Goal: Transaction & Acquisition: Purchase product/service

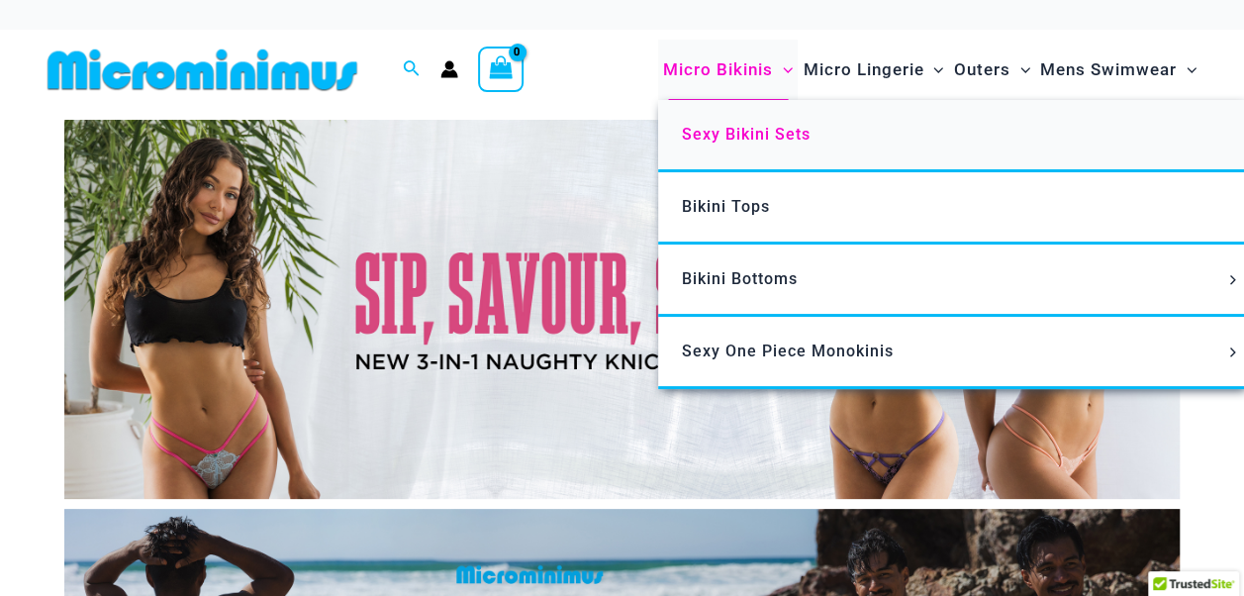
click at [735, 134] on span "Sexy Bikini Sets" at bounding box center [746, 134] width 129 height 19
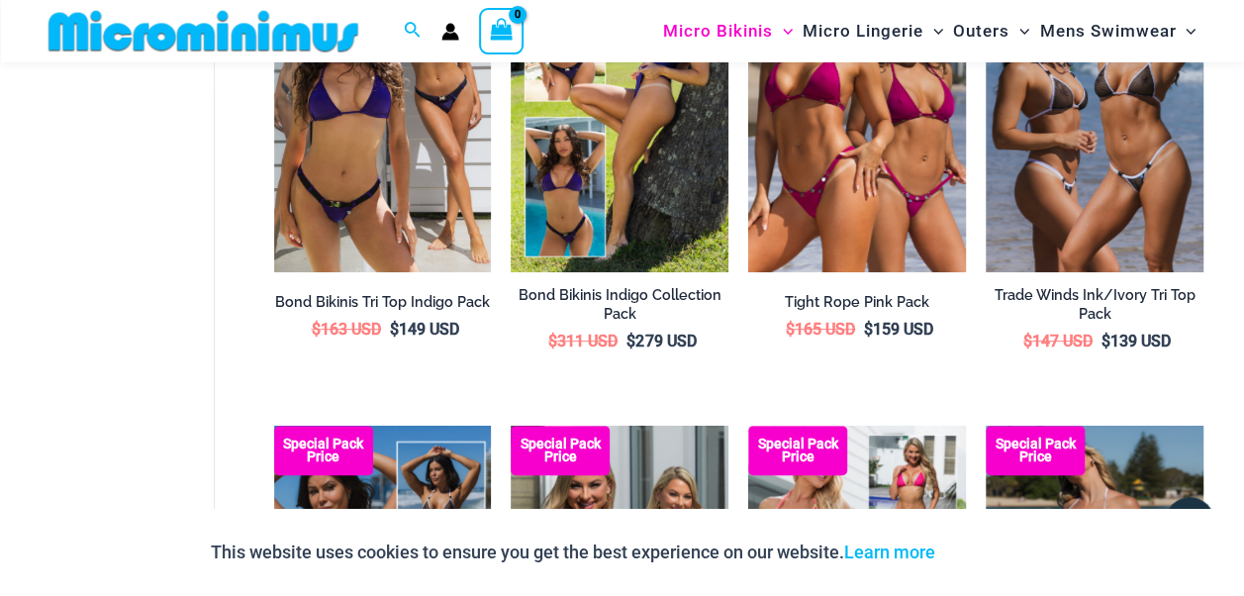
scroll to position [180, 0]
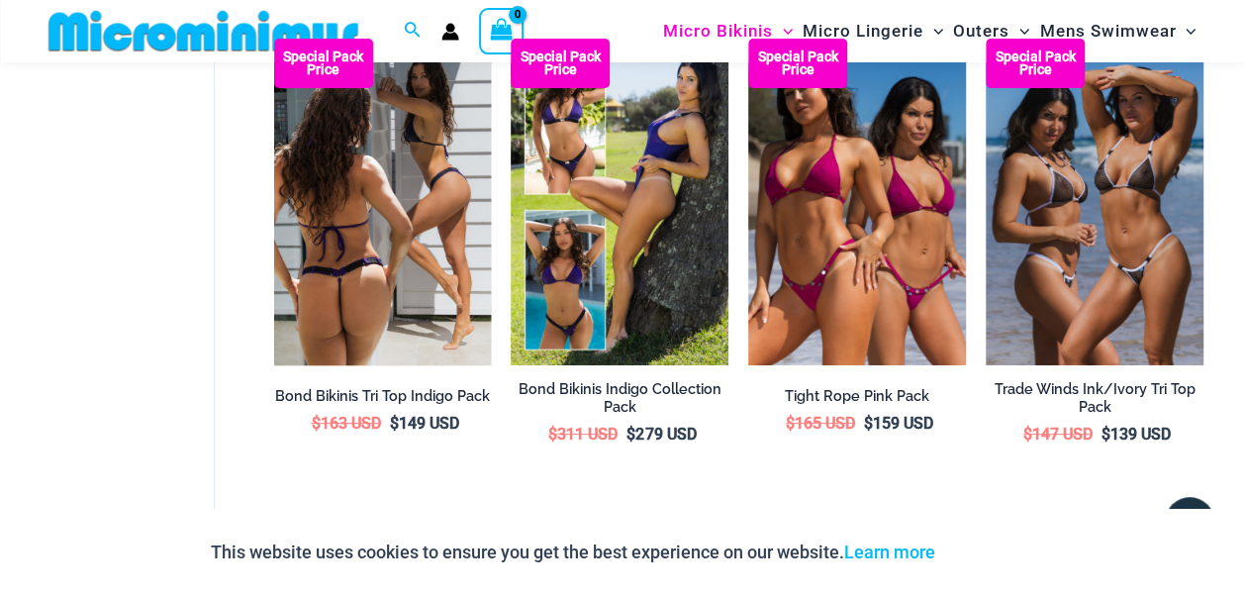
click at [346, 226] on img at bounding box center [383, 202] width 218 height 327
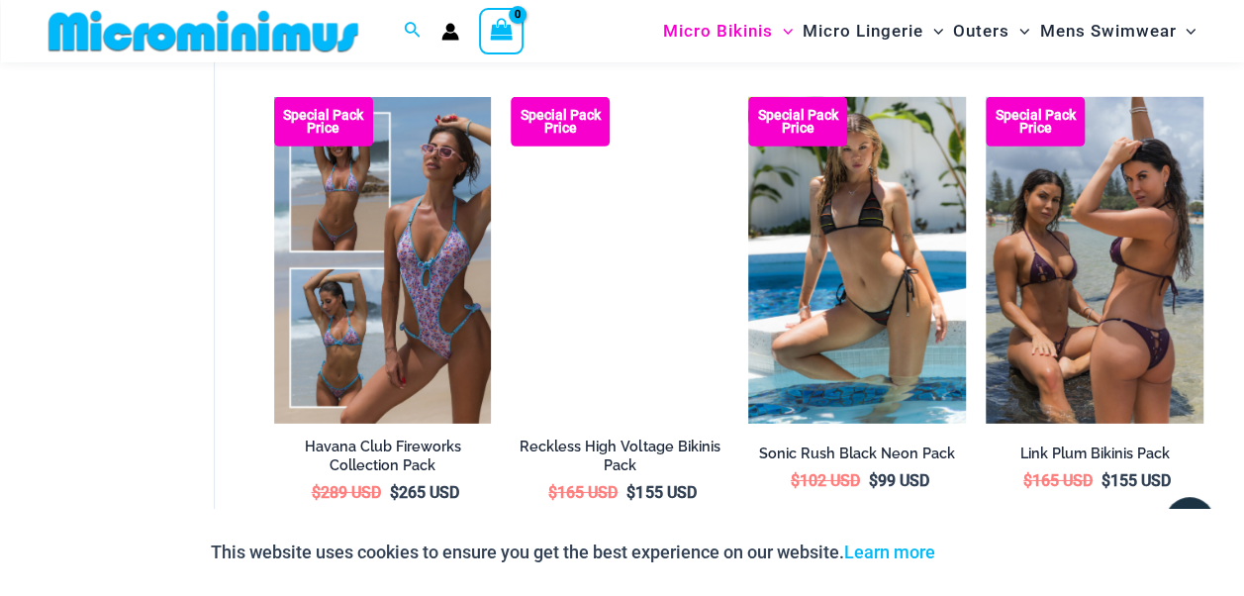
scroll to position [3051, 0]
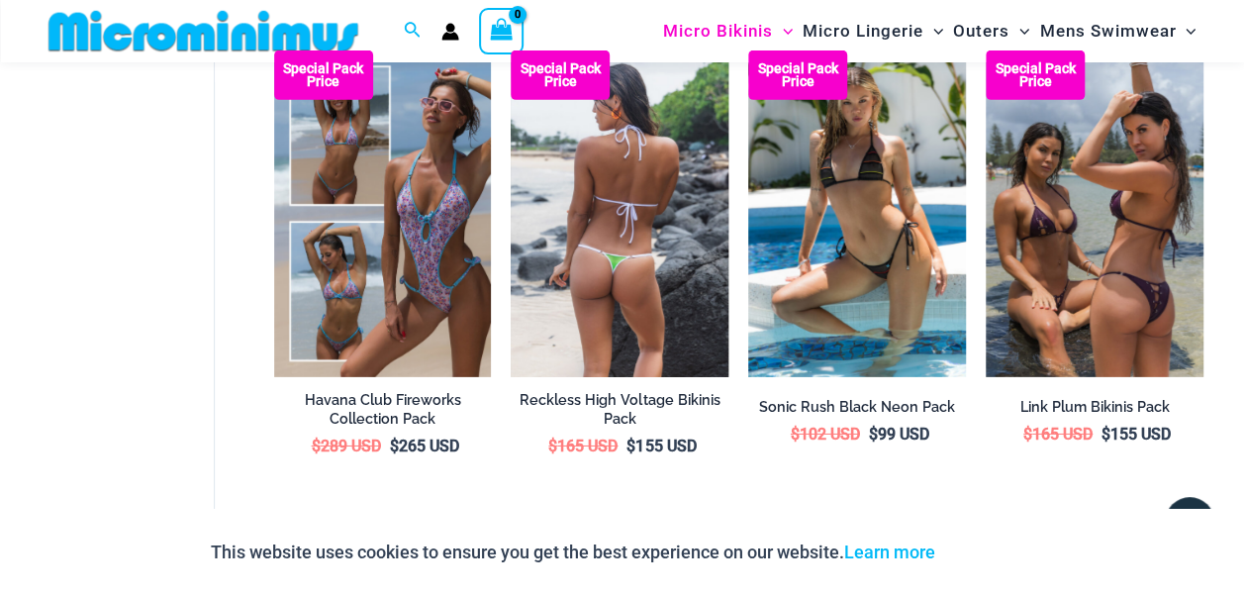
click at [631, 253] on img at bounding box center [620, 213] width 218 height 327
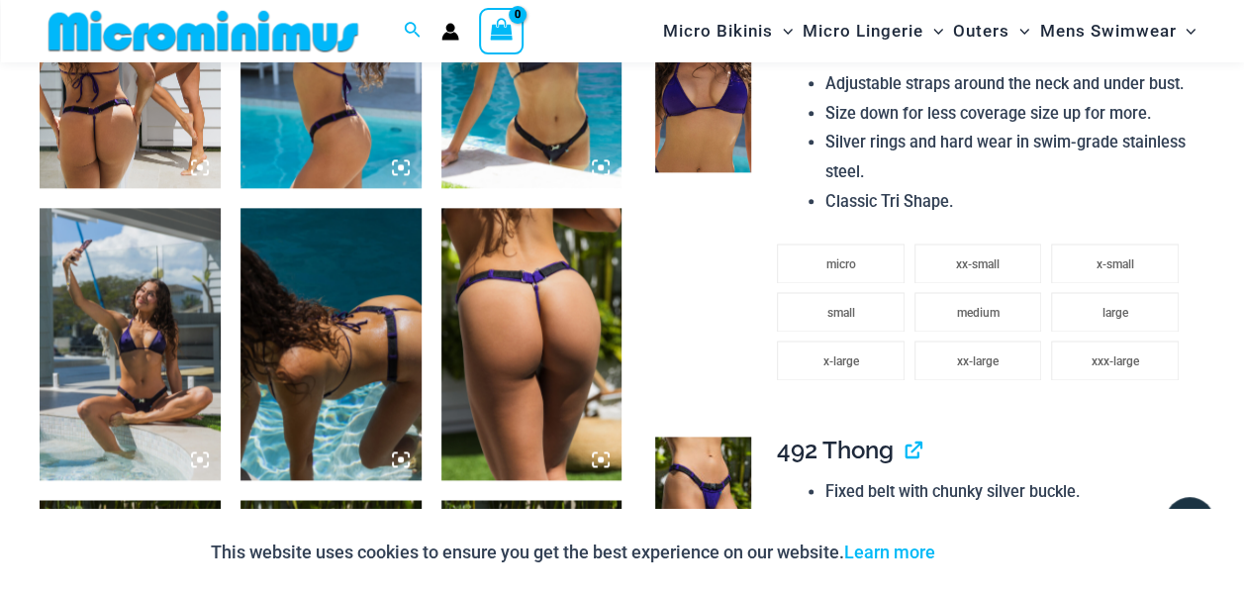
scroll to position [1184, 0]
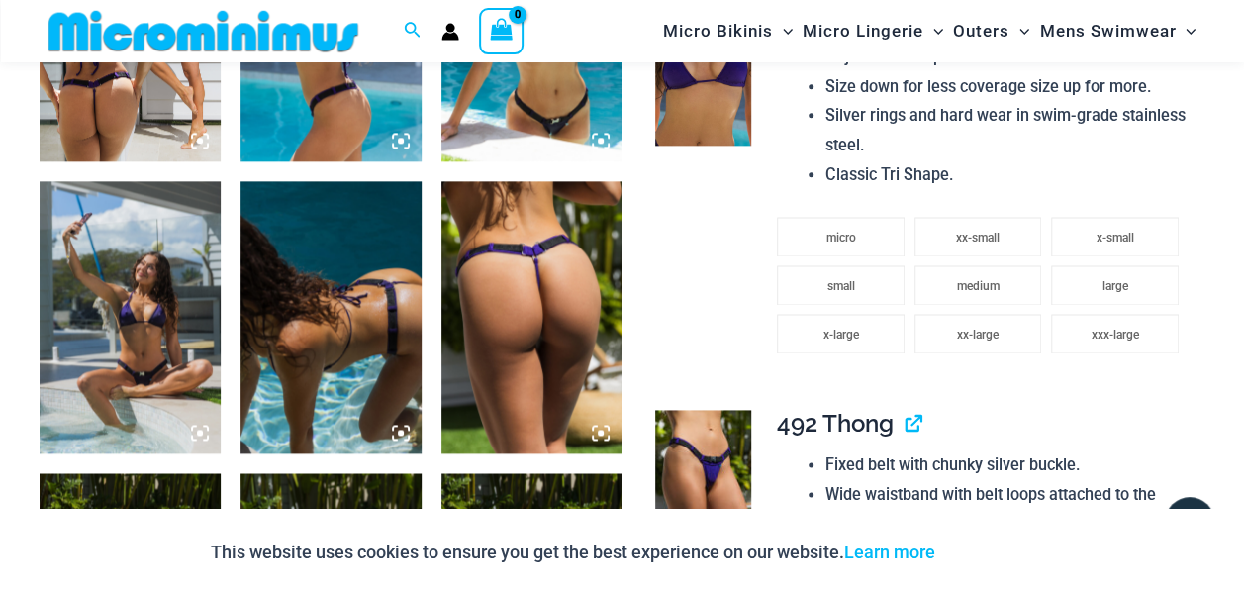
click at [141, 307] on img at bounding box center [130, 316] width 181 height 271
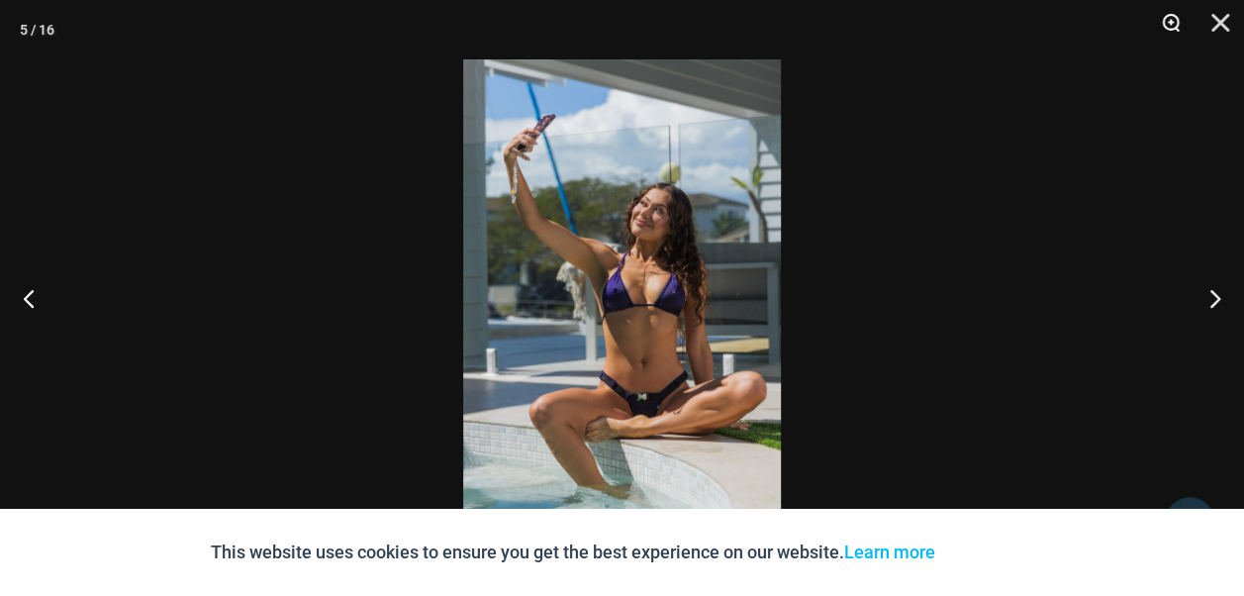
click at [1170, 19] on button "Zoom" at bounding box center [1165, 29] width 50 height 59
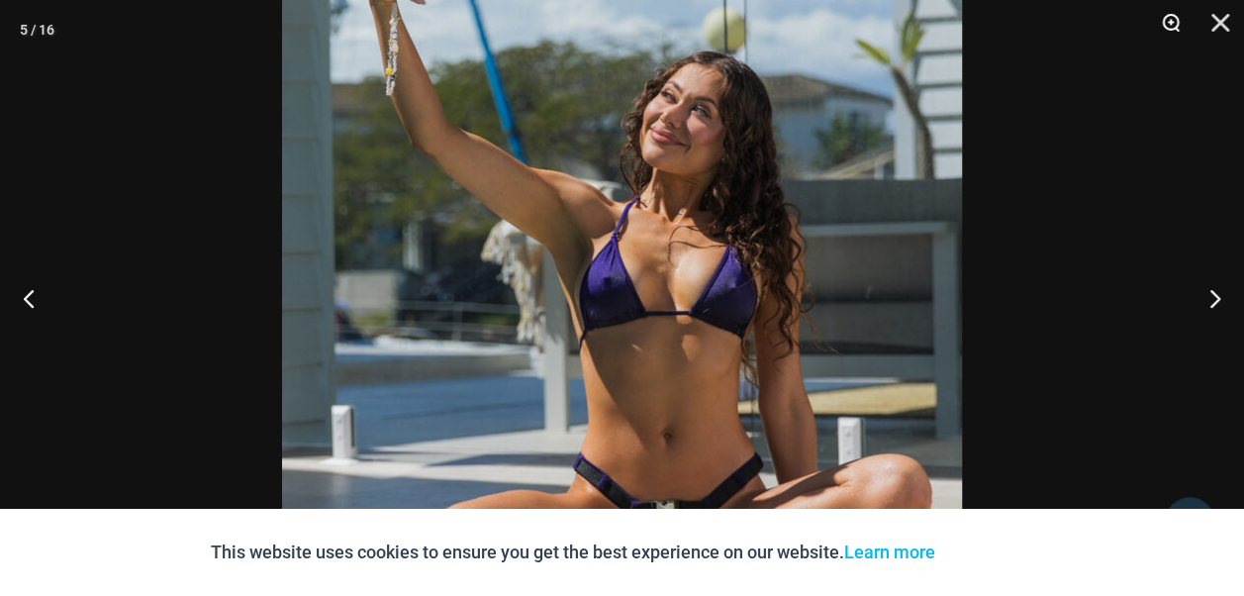
click at [1168, 24] on button "Zoom" at bounding box center [1165, 29] width 50 height 59
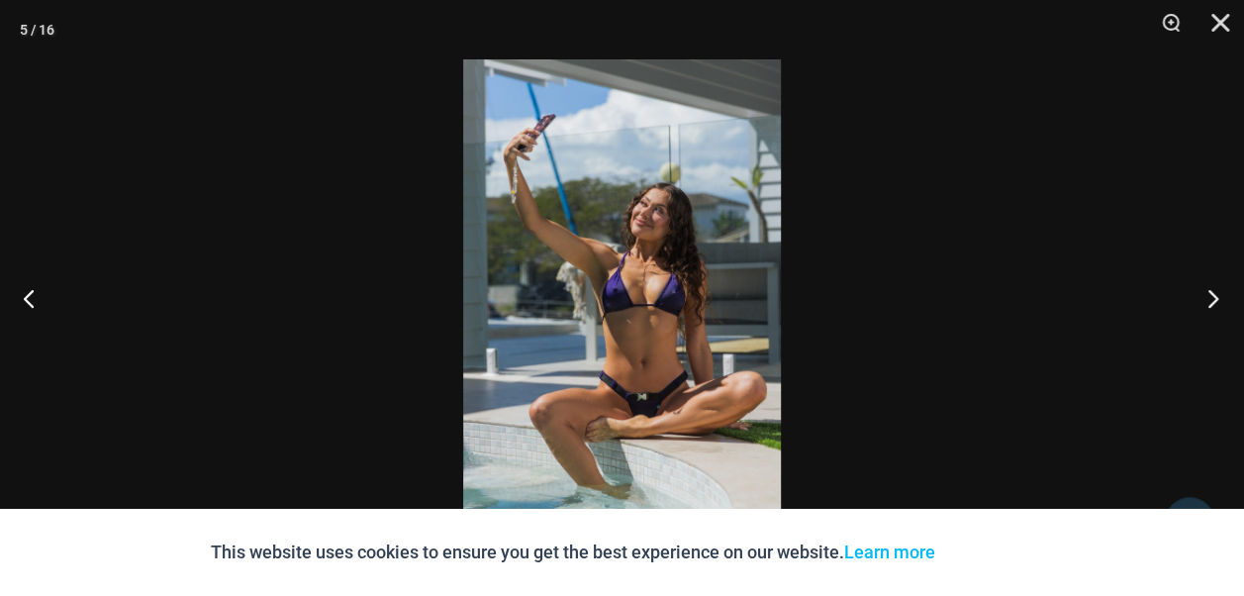
click at [1221, 298] on button "Next" at bounding box center [1207, 297] width 74 height 99
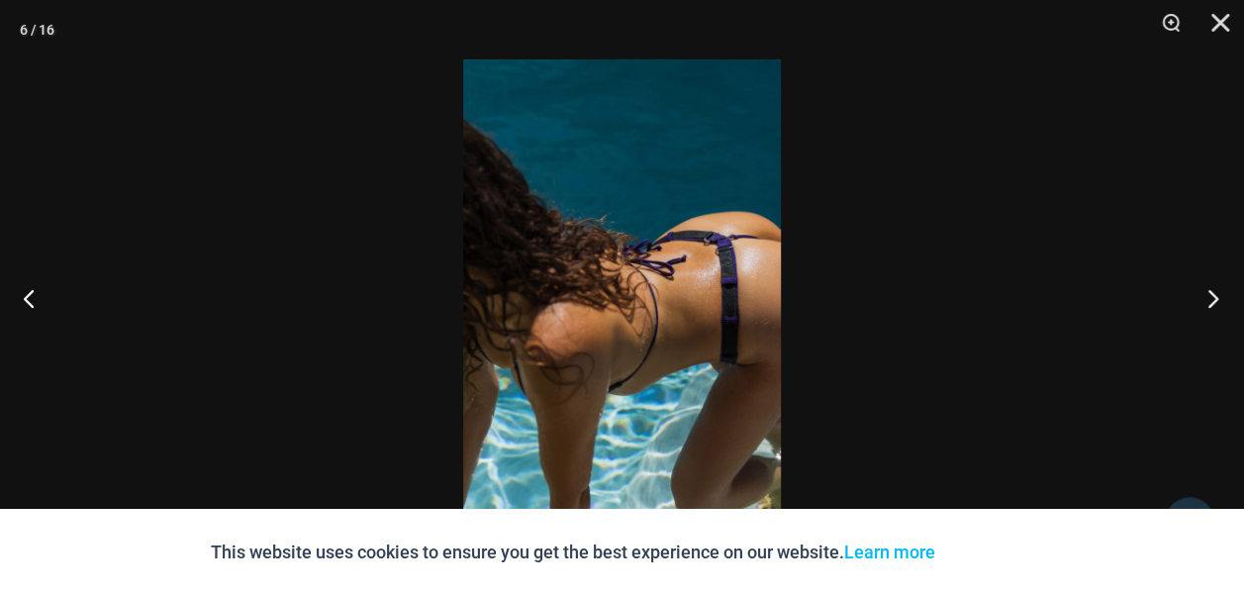
click at [1221, 298] on button "Next" at bounding box center [1207, 297] width 74 height 99
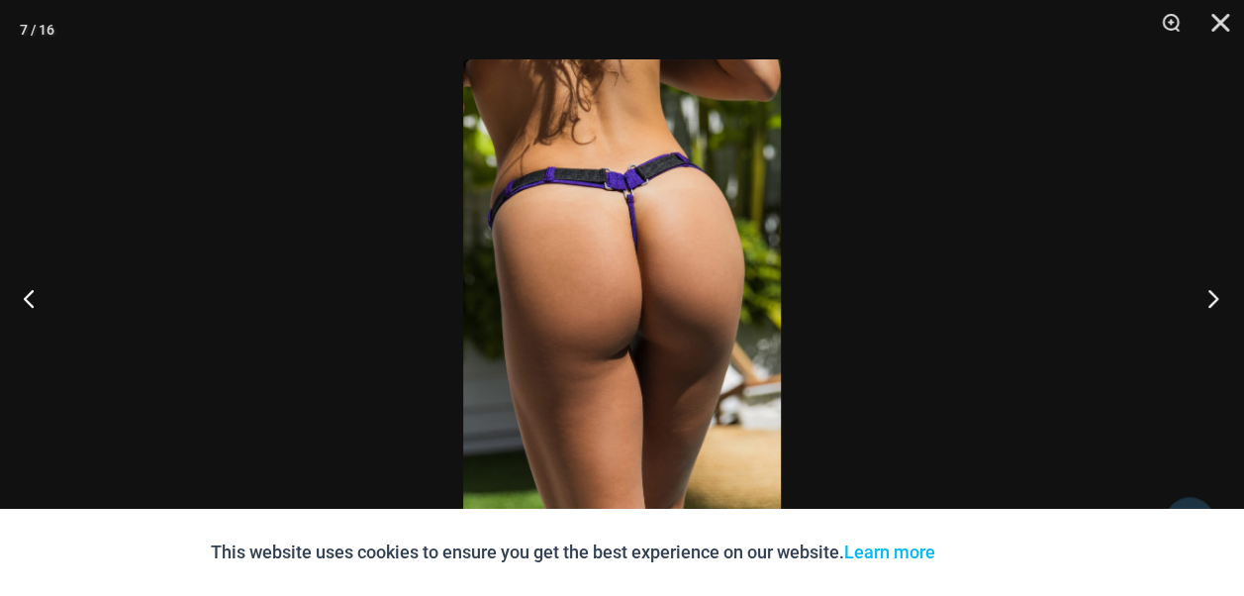
click at [1221, 298] on button "Next" at bounding box center [1207, 297] width 74 height 99
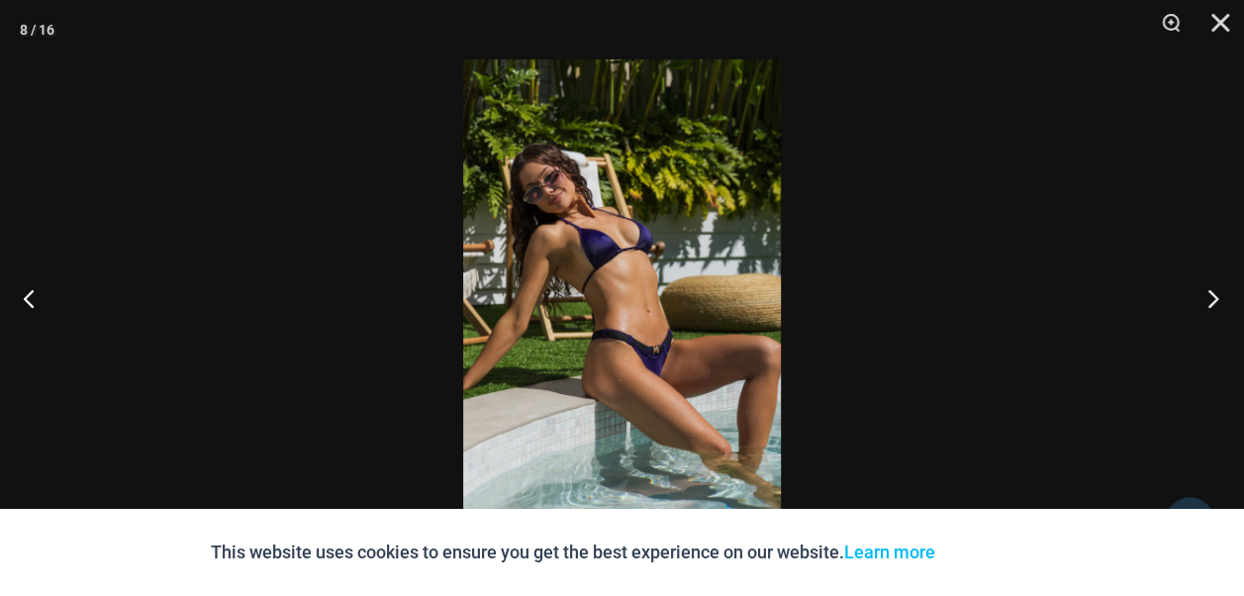
click at [1221, 298] on button "Next" at bounding box center [1207, 297] width 74 height 99
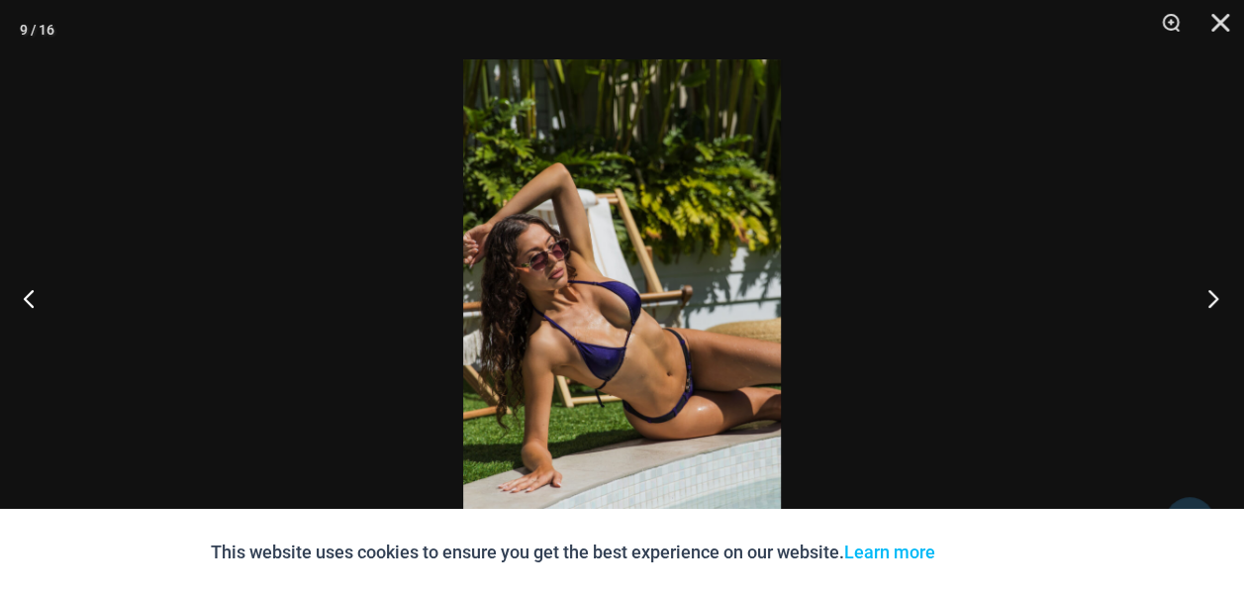
click at [1221, 298] on button "Next" at bounding box center [1207, 297] width 74 height 99
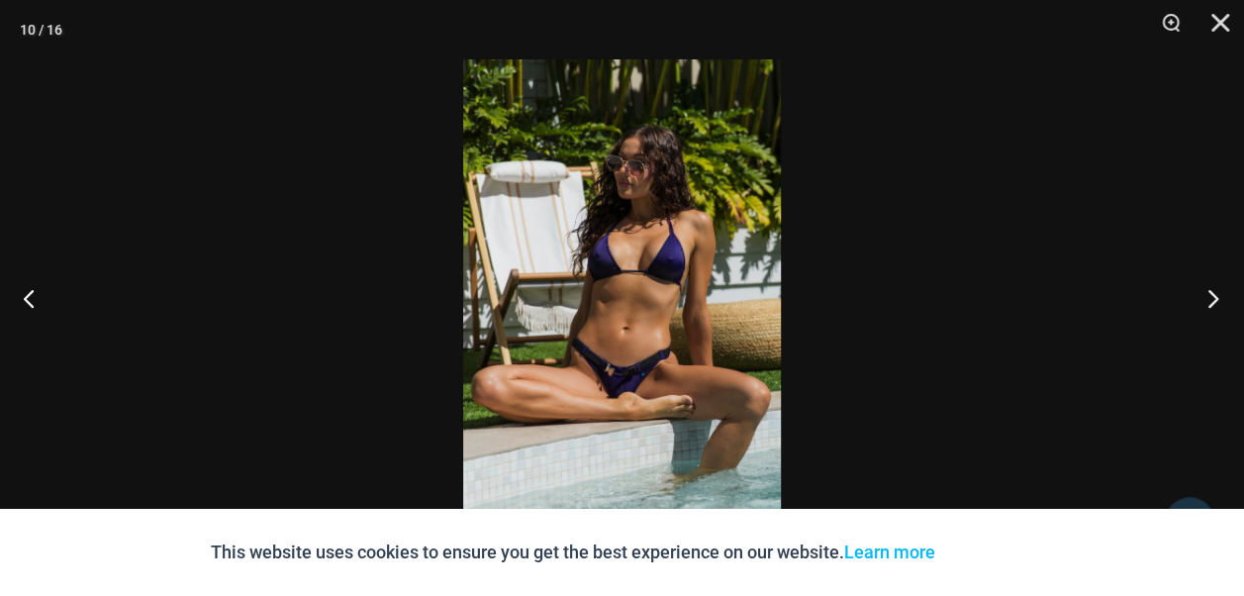
click at [1221, 298] on button "Next" at bounding box center [1207, 297] width 74 height 99
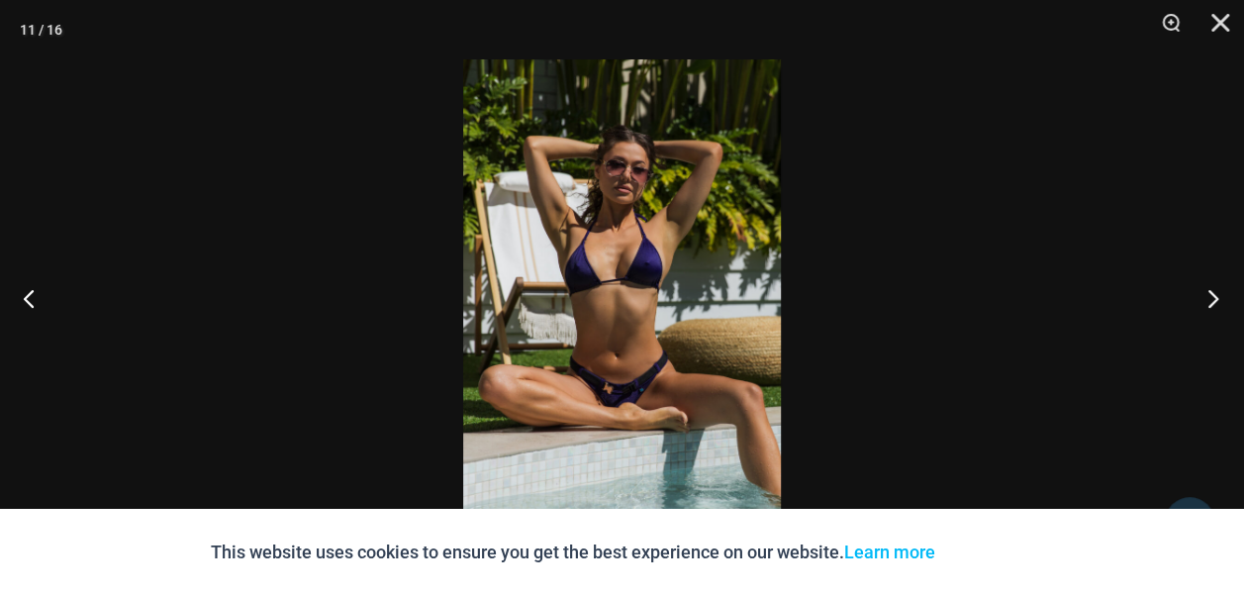
click at [1221, 298] on button "Next" at bounding box center [1207, 297] width 74 height 99
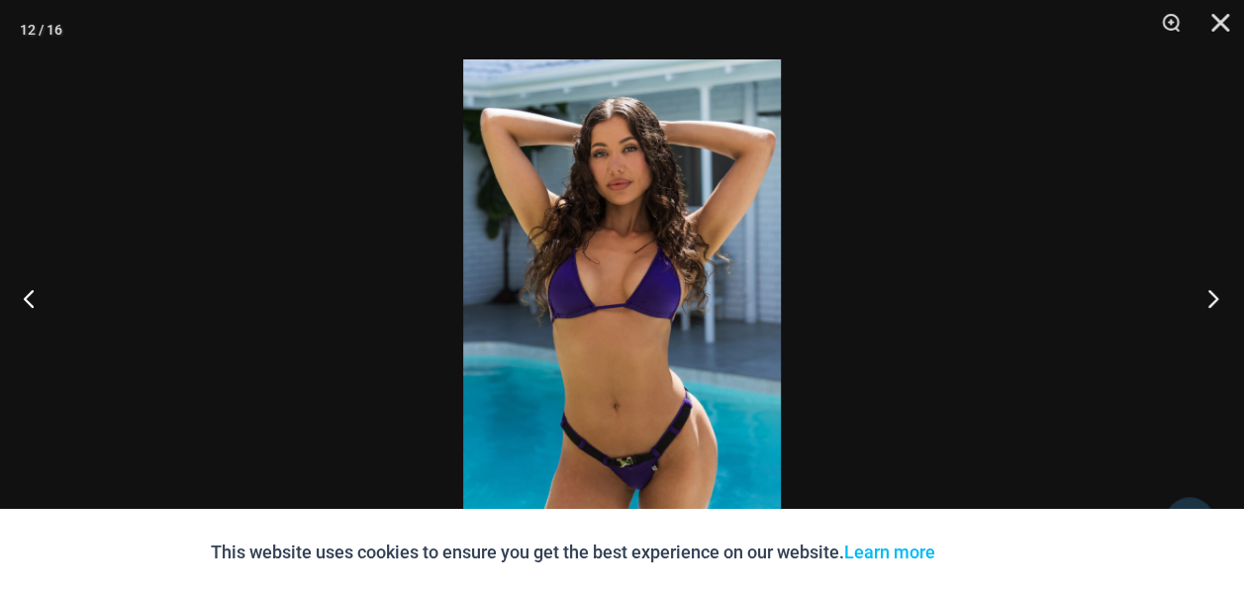
click at [1221, 298] on button "Next" at bounding box center [1207, 297] width 74 height 99
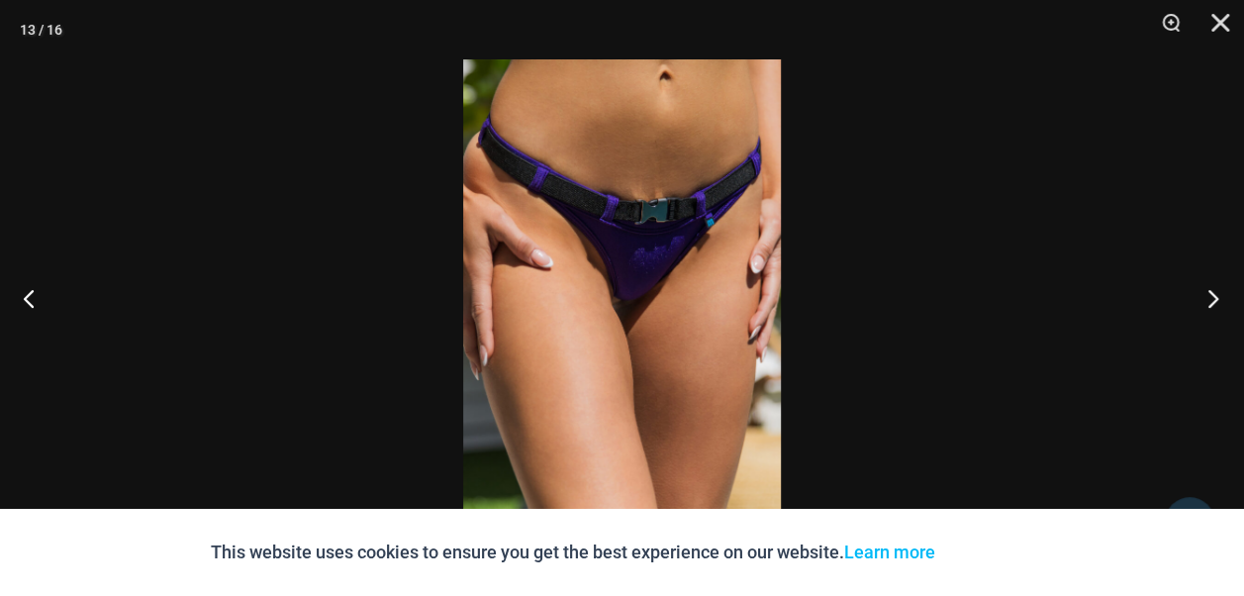
click at [1221, 298] on button "Next" at bounding box center [1207, 297] width 74 height 99
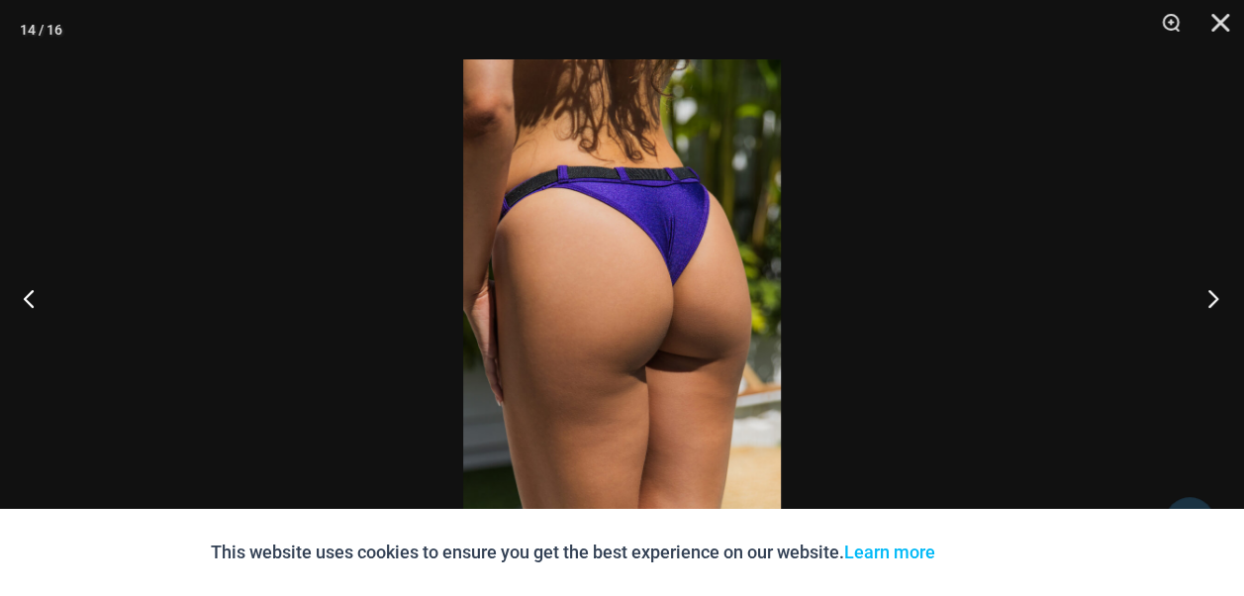
click at [1221, 298] on button "Next" at bounding box center [1207, 297] width 74 height 99
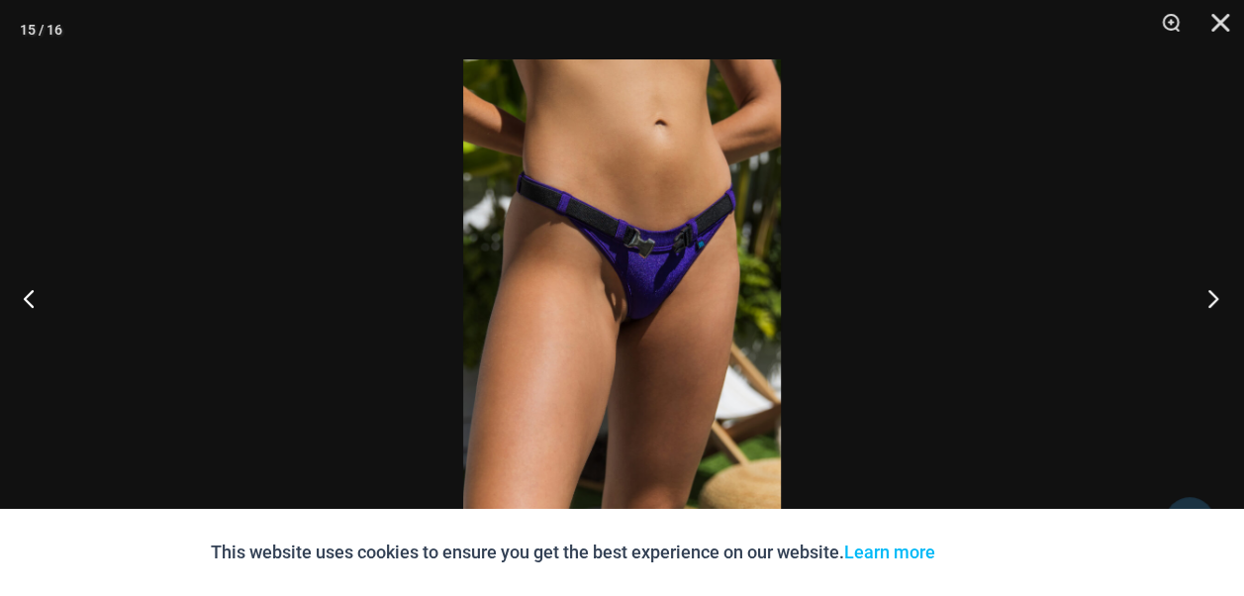
click at [1221, 298] on button "Next" at bounding box center [1207, 297] width 74 height 99
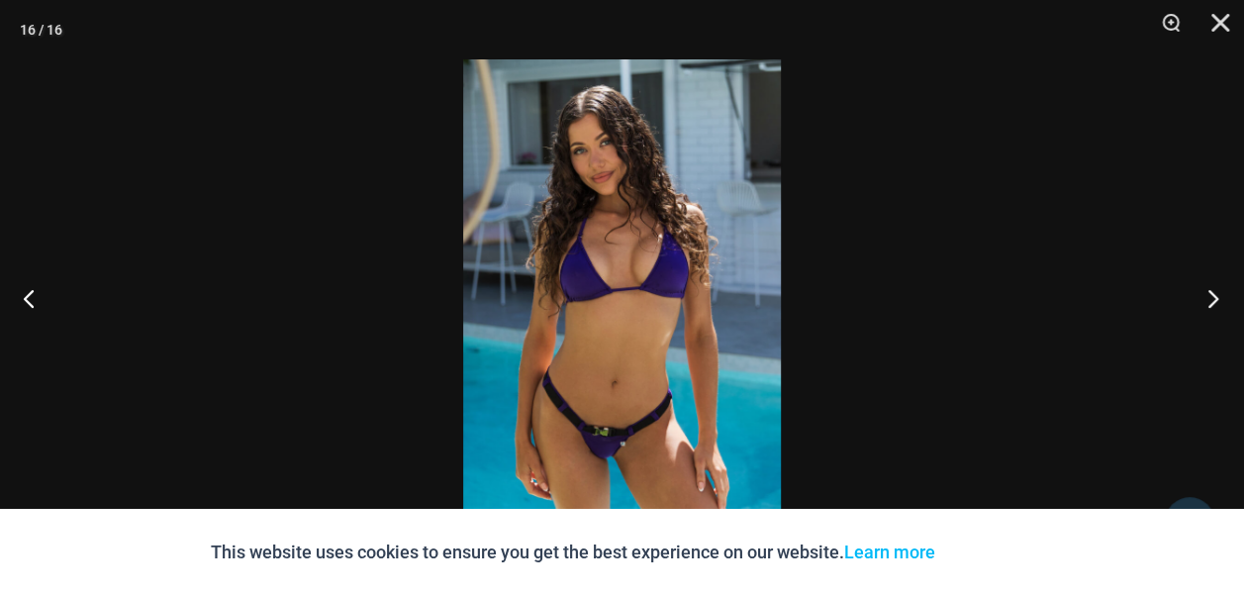
click at [1221, 298] on button "Next" at bounding box center [1207, 297] width 74 height 99
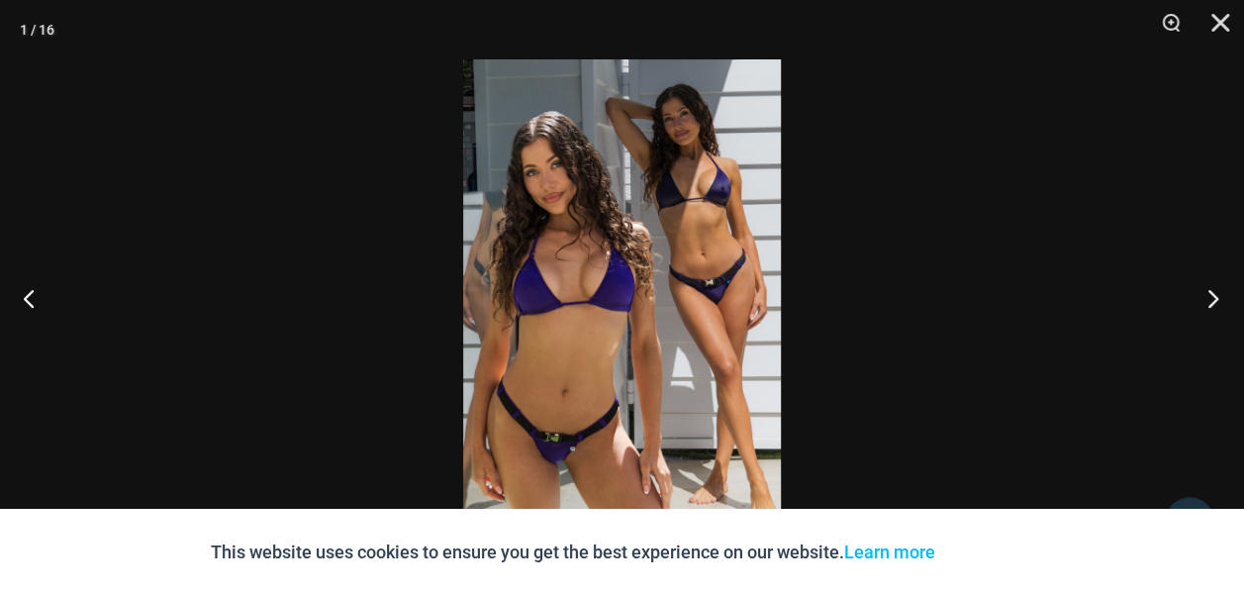
click at [1221, 298] on button "Next" at bounding box center [1207, 297] width 74 height 99
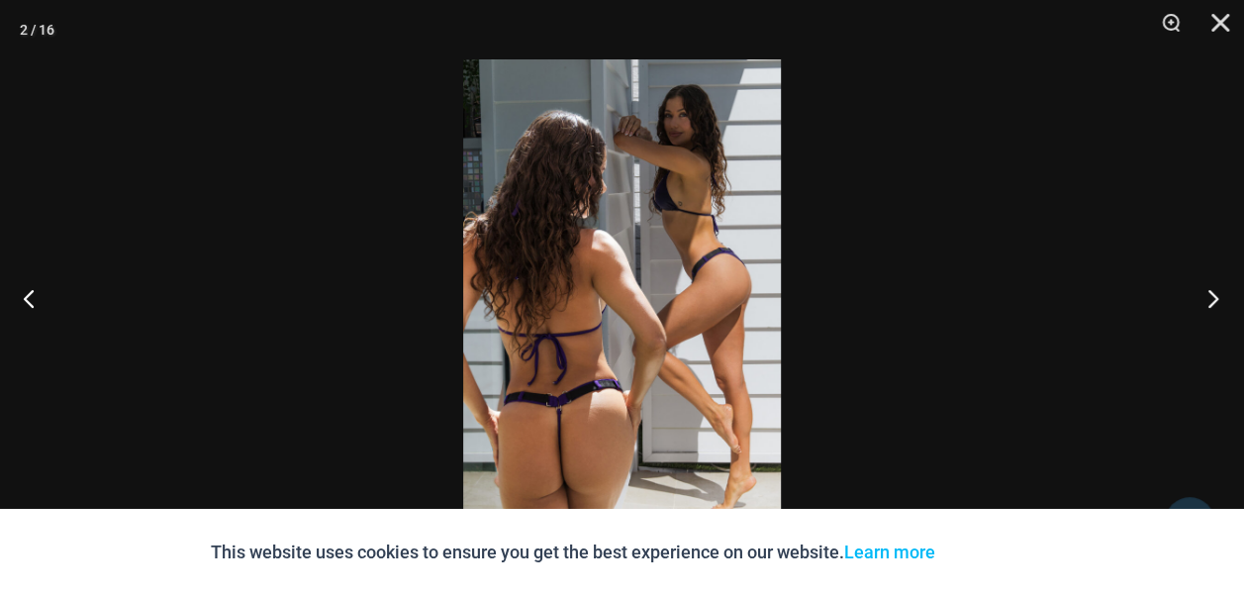
click at [1221, 298] on button "Next" at bounding box center [1207, 297] width 74 height 99
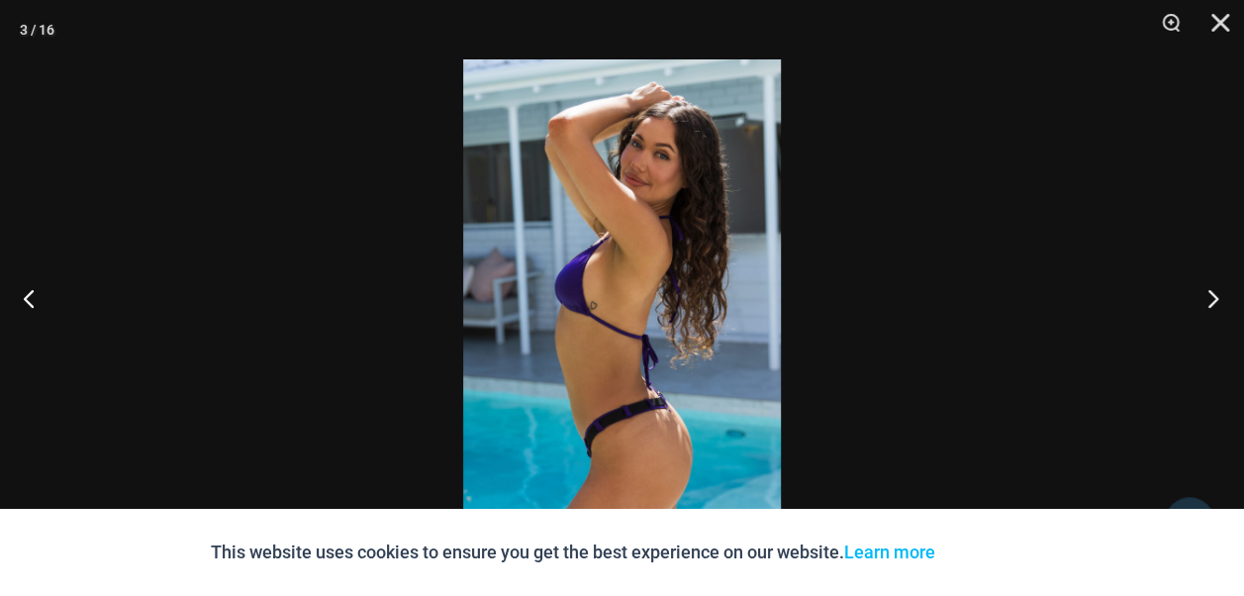
click at [1221, 298] on button "Next" at bounding box center [1207, 297] width 74 height 99
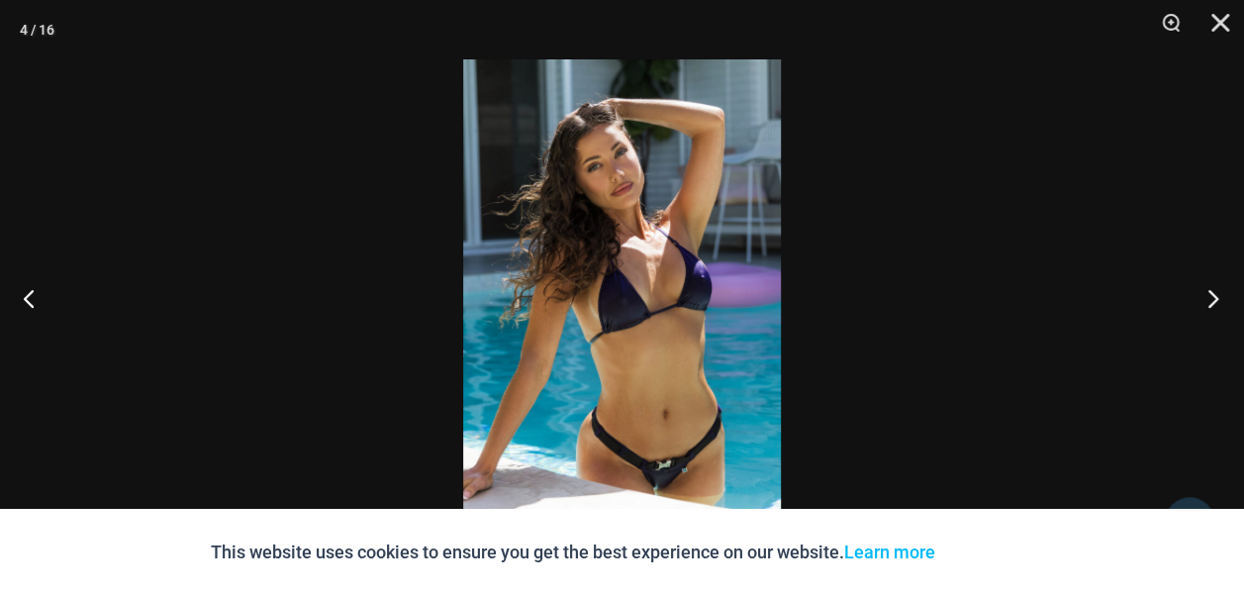
click at [1221, 298] on button "Next" at bounding box center [1207, 297] width 74 height 99
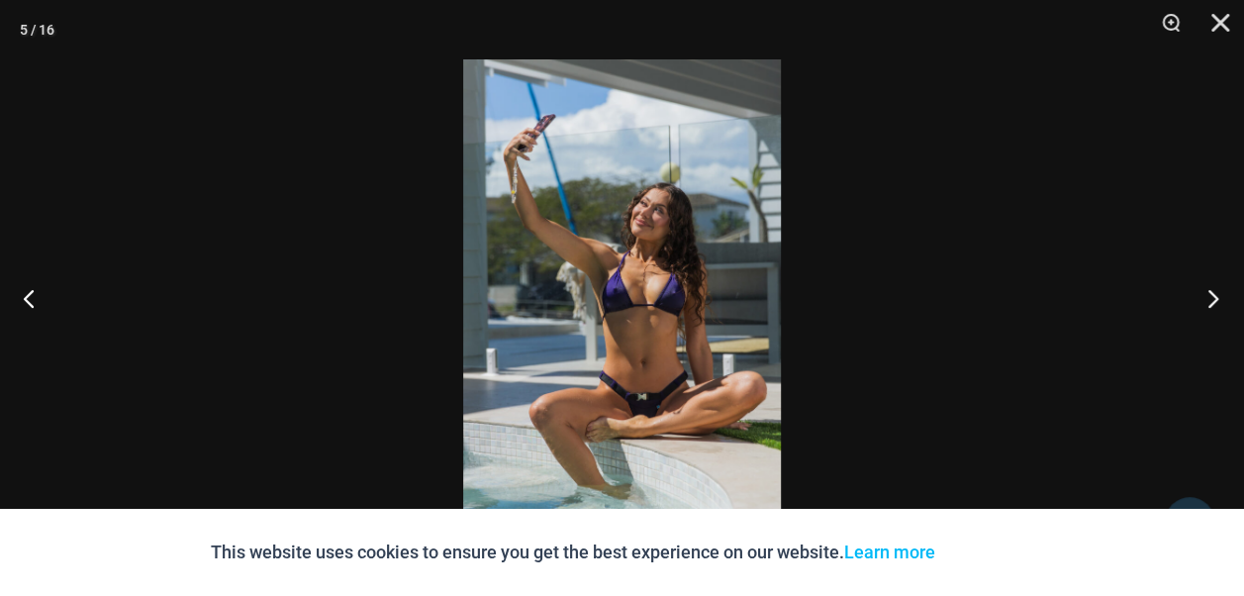
click at [1221, 298] on button "Next" at bounding box center [1207, 297] width 74 height 99
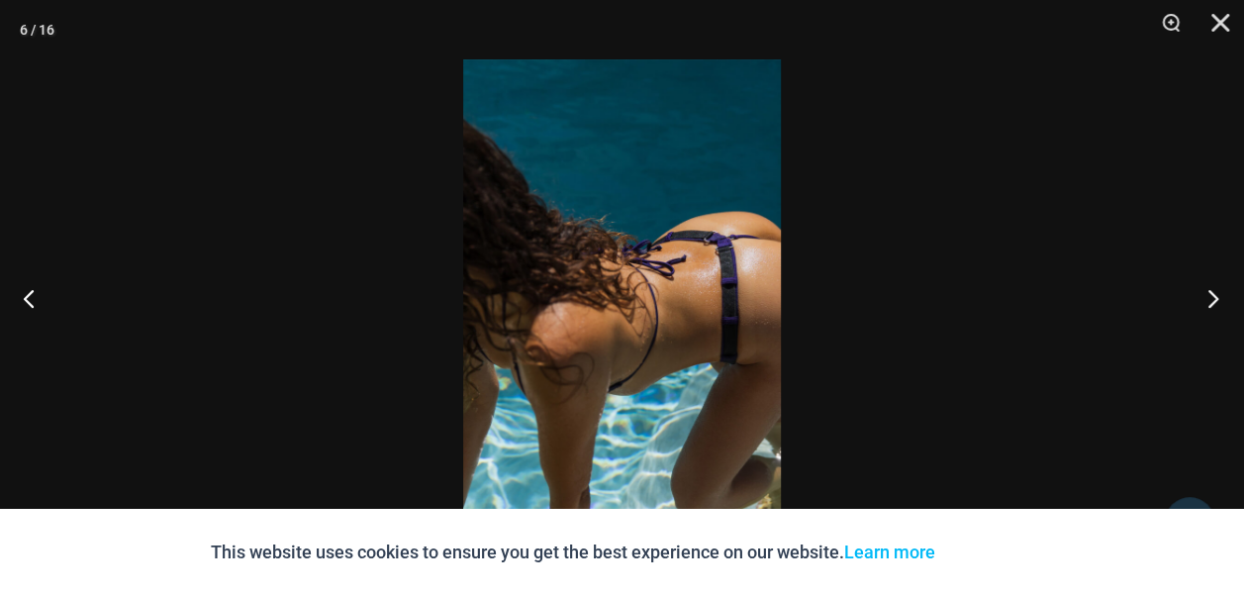
click at [1221, 298] on button "Next" at bounding box center [1207, 297] width 74 height 99
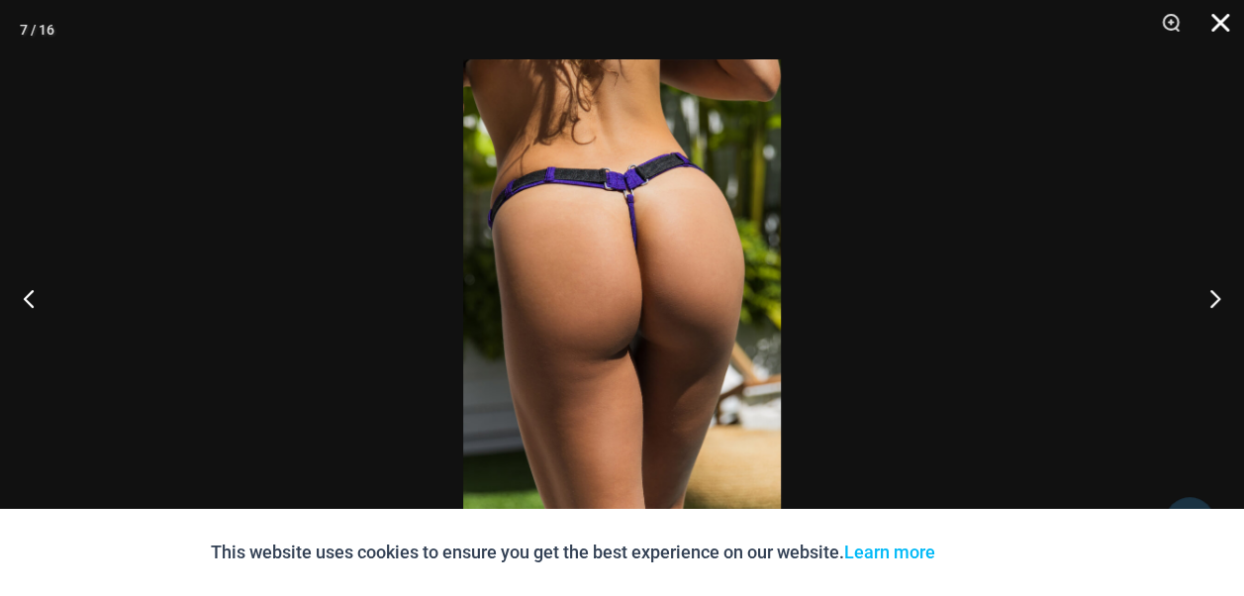
click at [1223, 20] on button "Close" at bounding box center [1214, 29] width 50 height 59
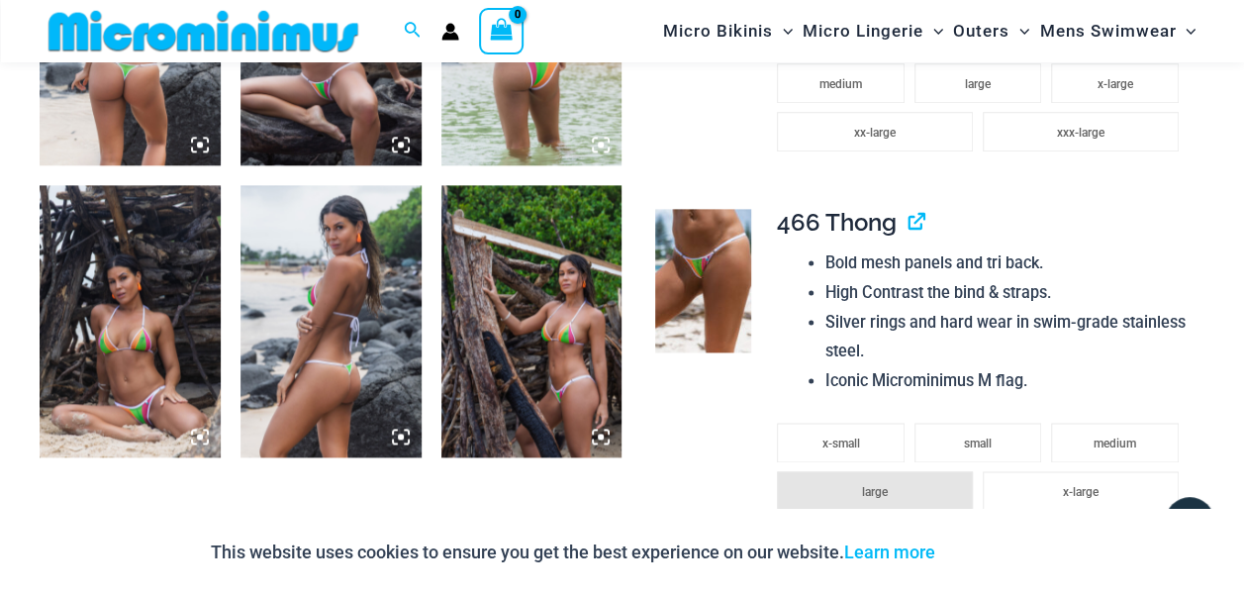
scroll to position [1188, 0]
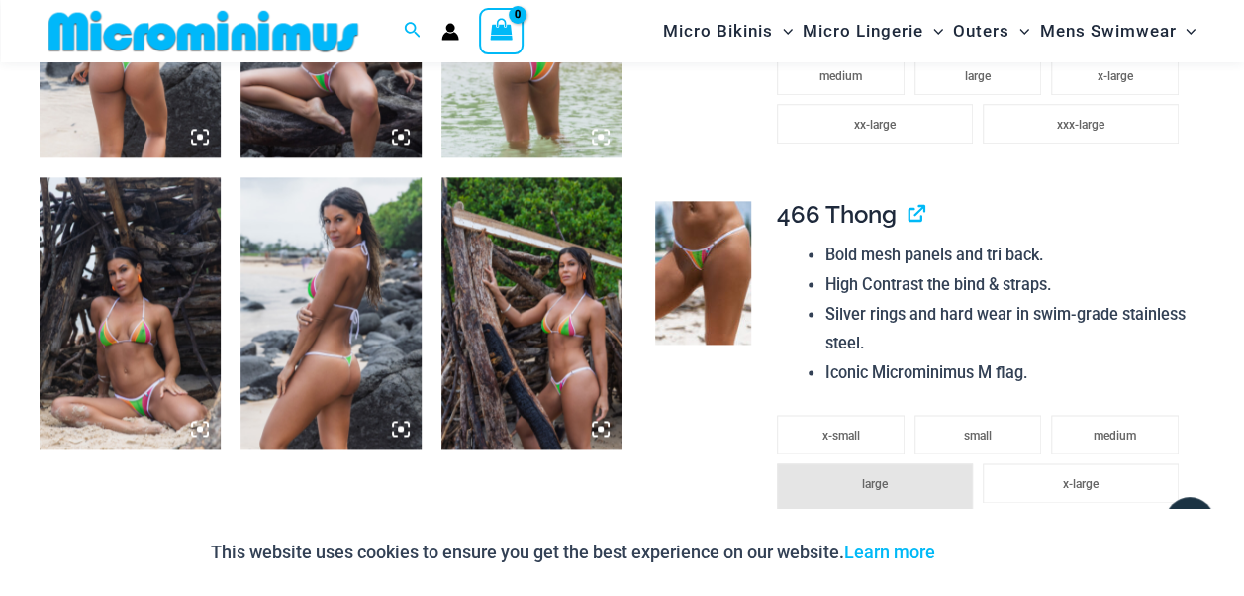
click at [105, 327] on img at bounding box center [130, 312] width 181 height 271
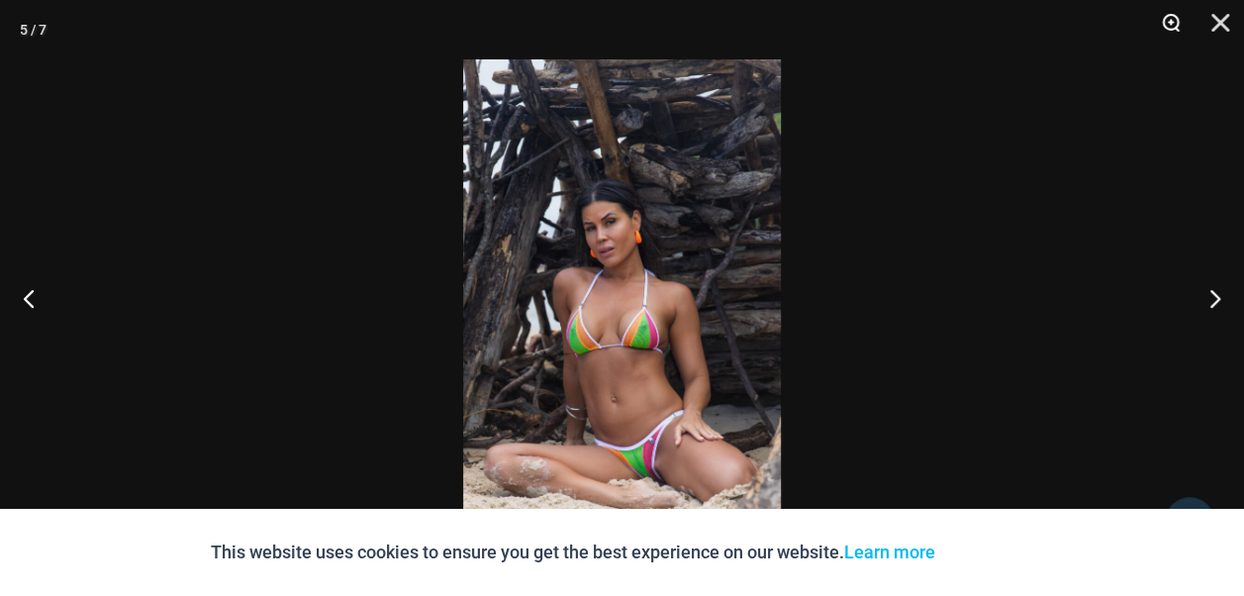
click at [1176, 24] on button "Zoom" at bounding box center [1165, 29] width 50 height 59
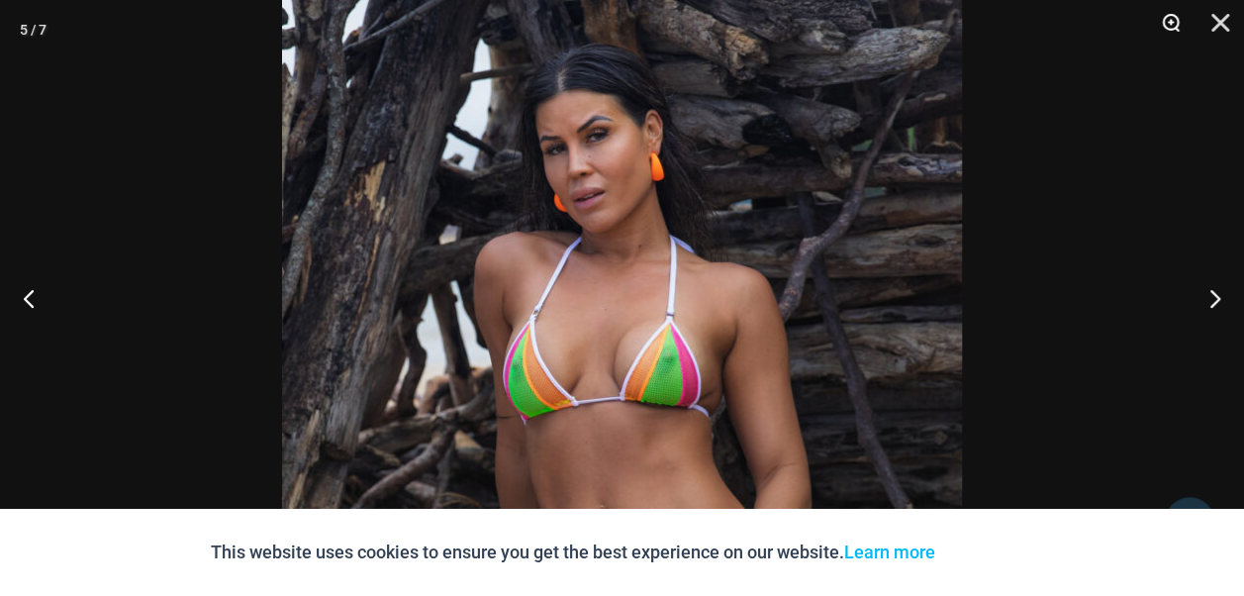
click at [1175, 24] on button "Zoom" at bounding box center [1165, 29] width 50 height 59
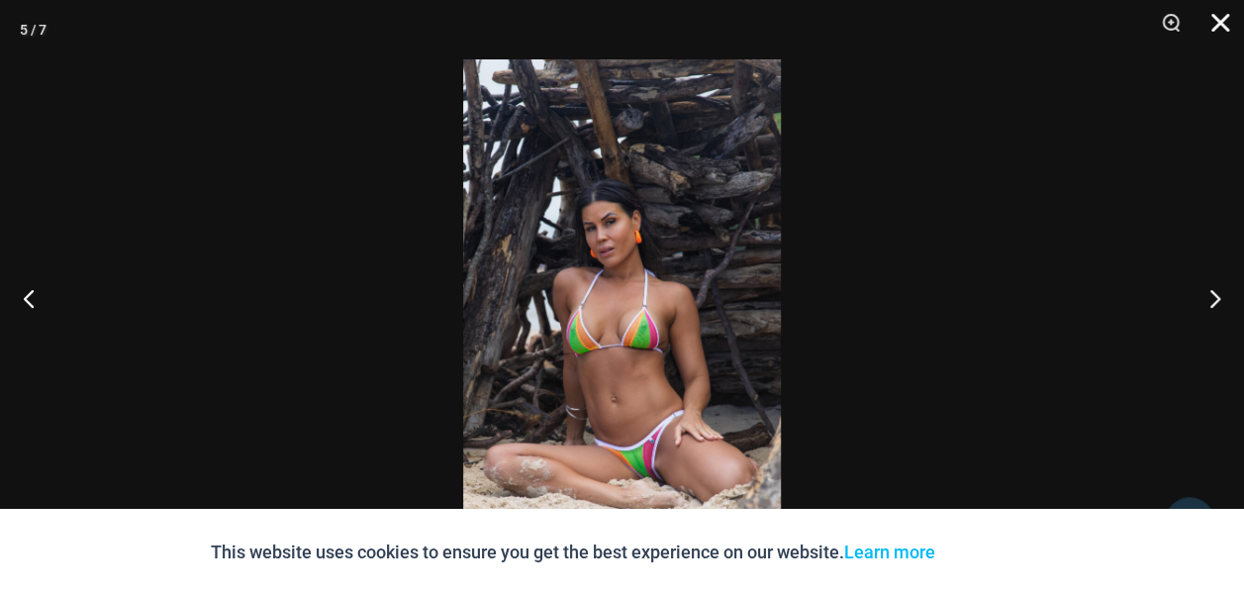
click at [1222, 23] on button "Close" at bounding box center [1214, 29] width 50 height 59
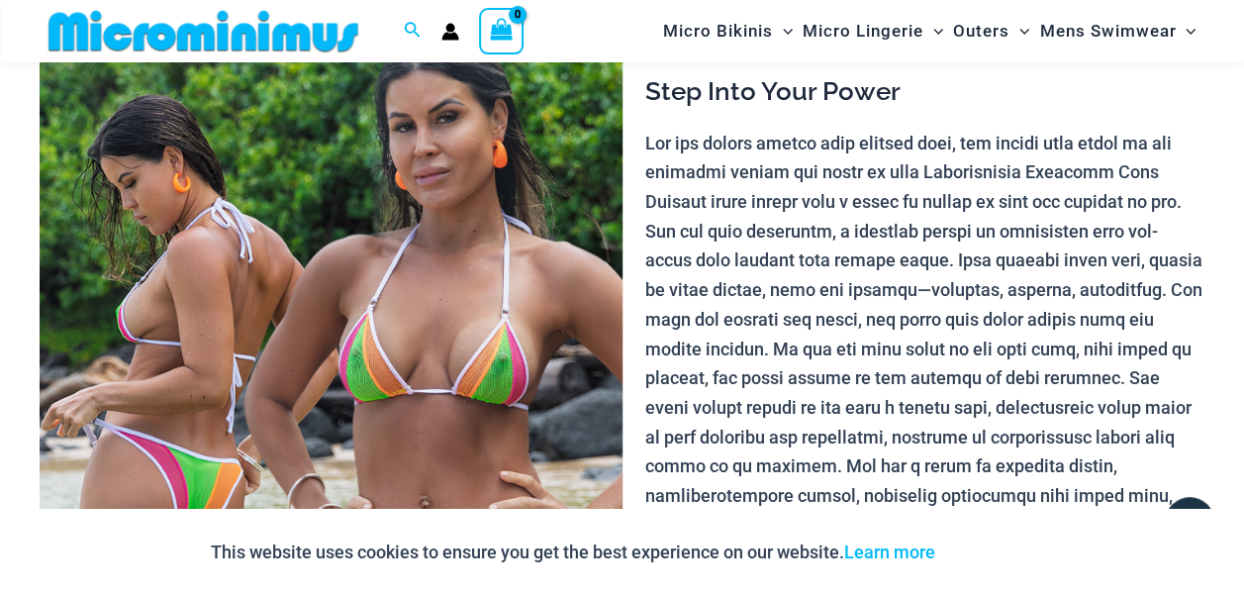
scroll to position [198, 0]
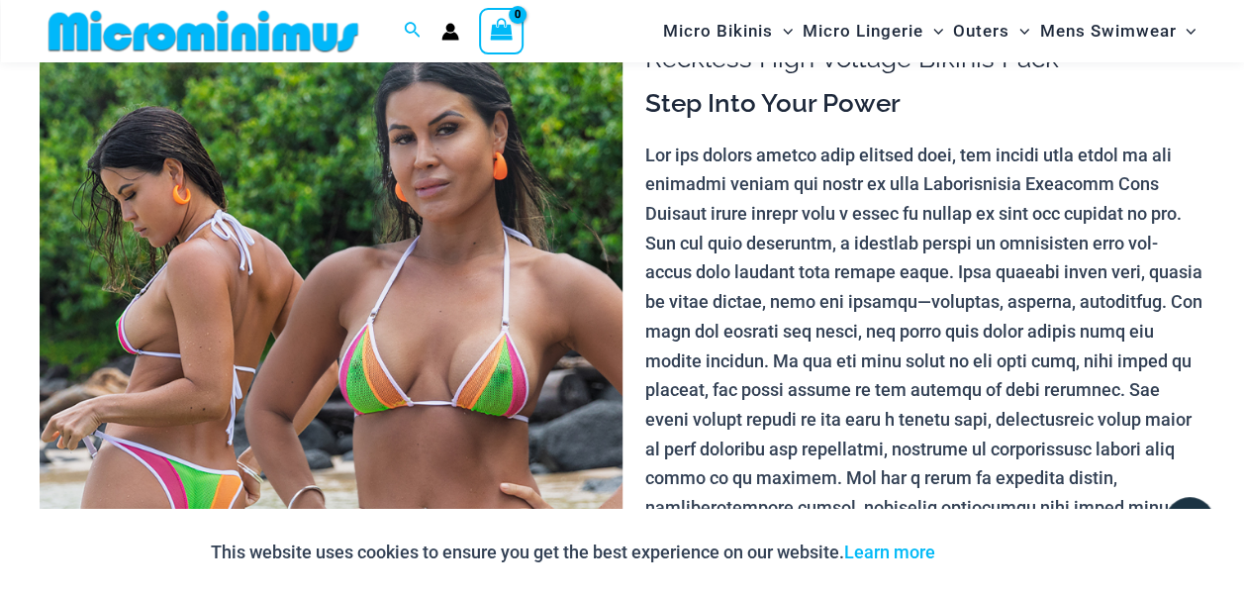
click at [469, 321] on img at bounding box center [331, 419] width 583 height 874
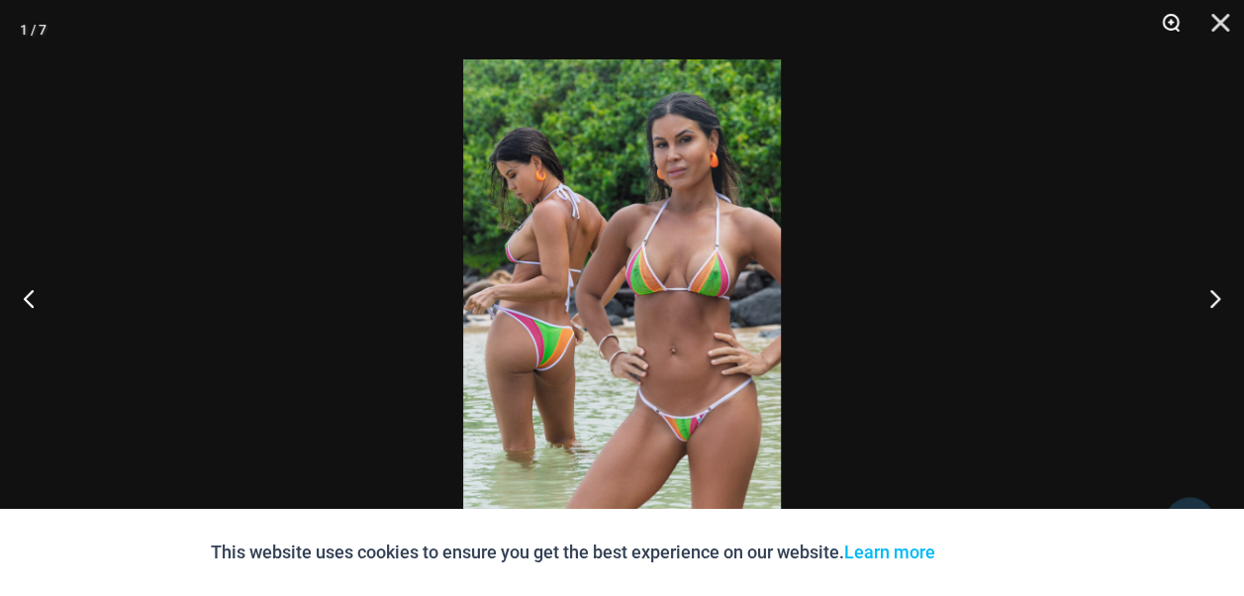
click at [1174, 24] on button "Zoom" at bounding box center [1165, 29] width 50 height 59
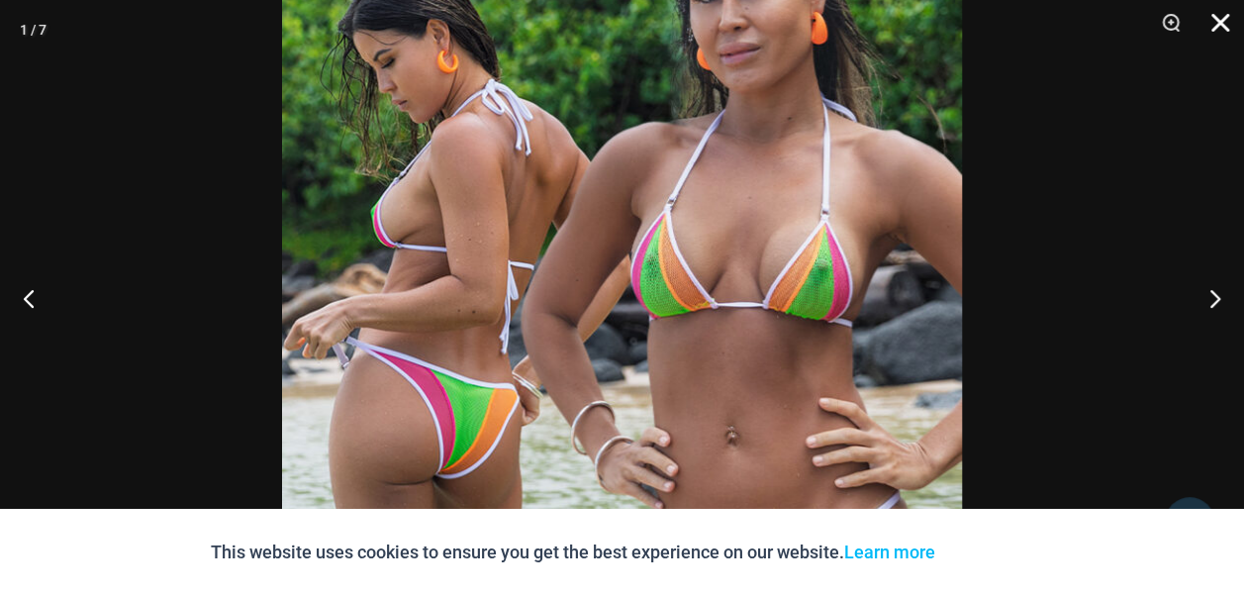
click at [1218, 21] on button "Close" at bounding box center [1214, 29] width 50 height 59
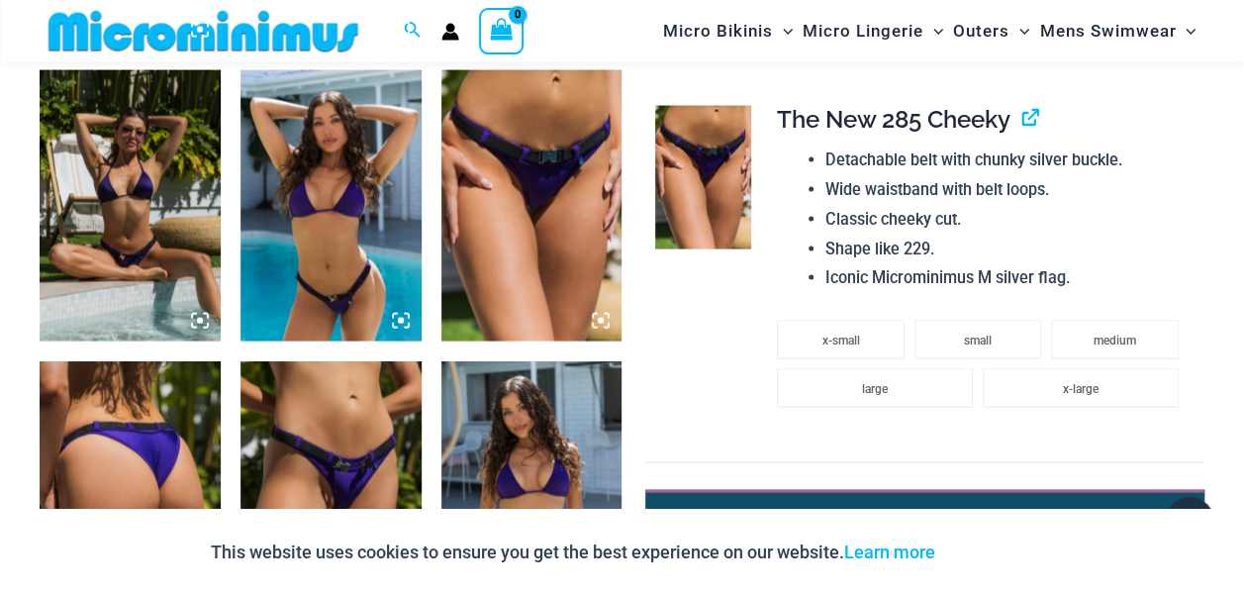
scroll to position [1873, 0]
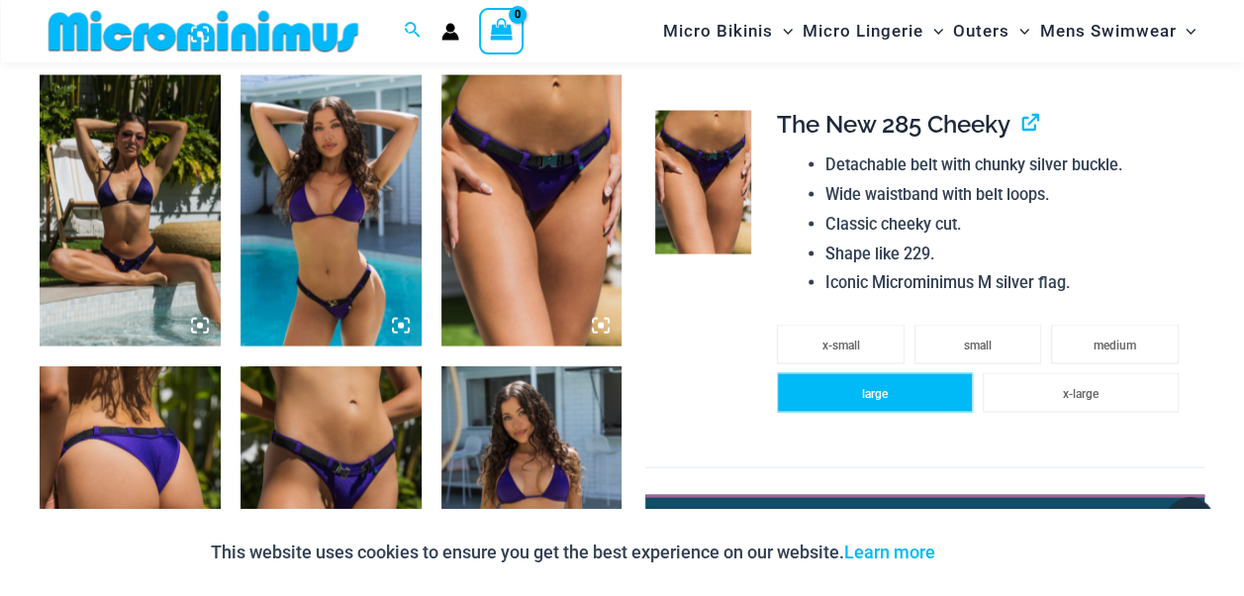
click at [888, 395] on li "large" at bounding box center [875, 393] width 196 height 40
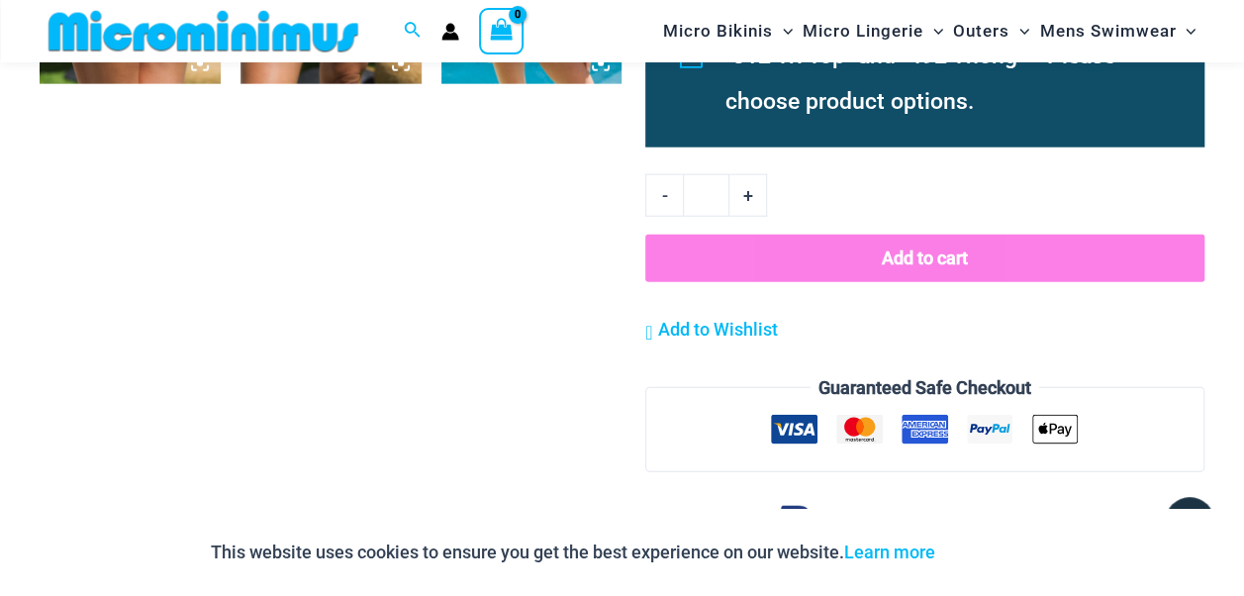
scroll to position [2467, 0]
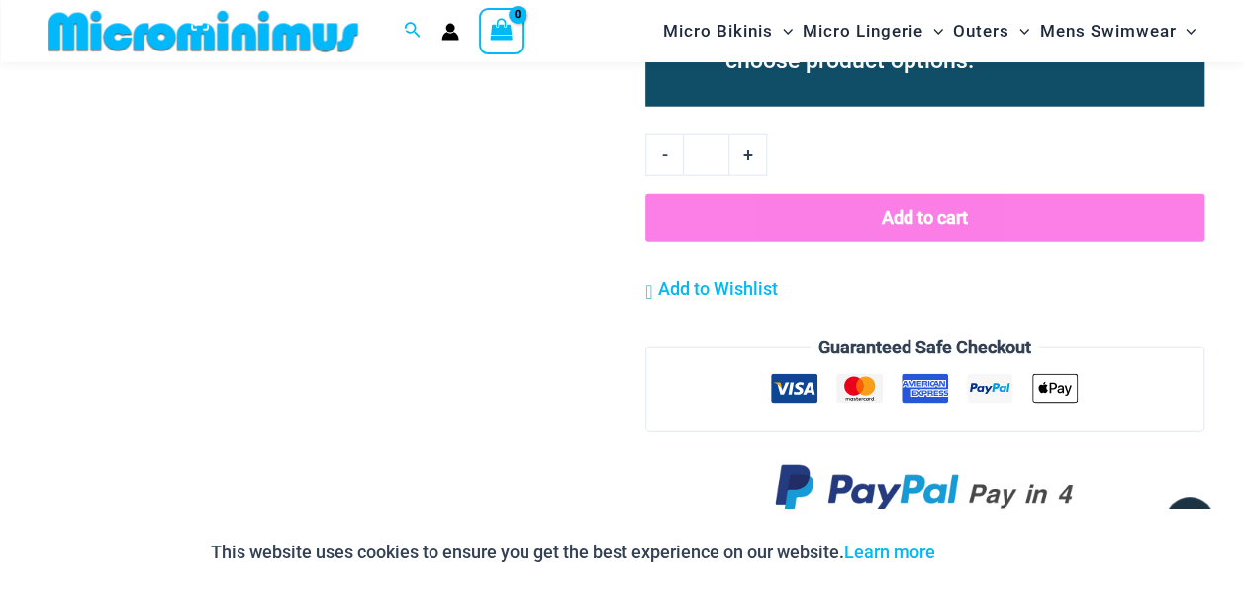
click at [975, 223] on button "Add to cart" at bounding box center [925, 218] width 559 height 48
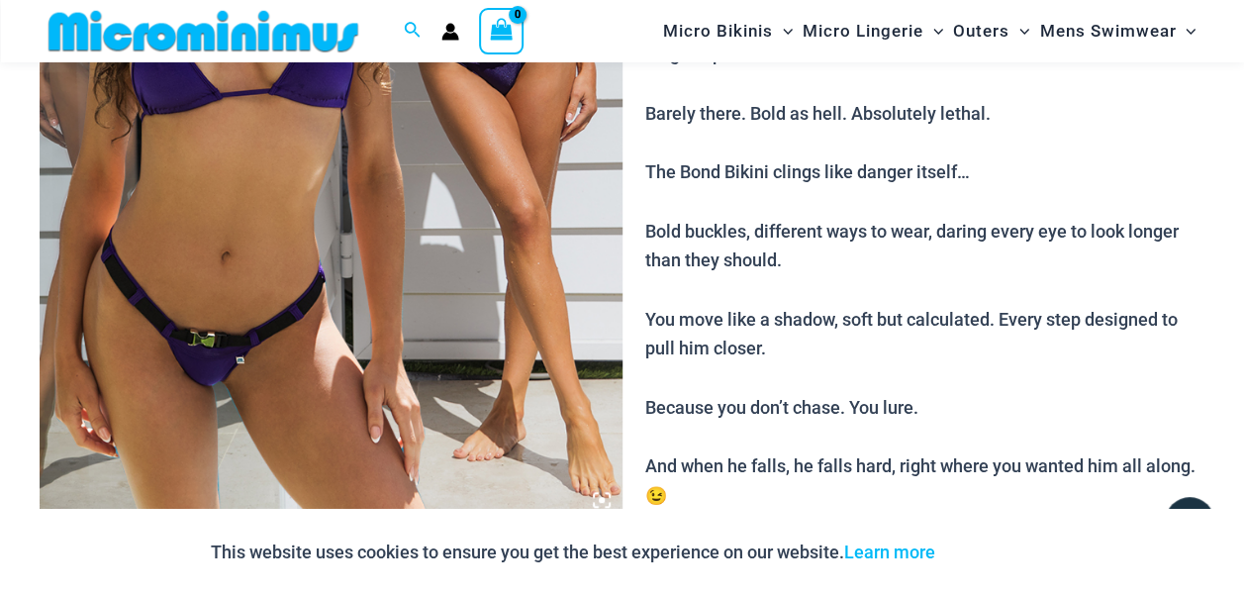
scroll to position [576, 0]
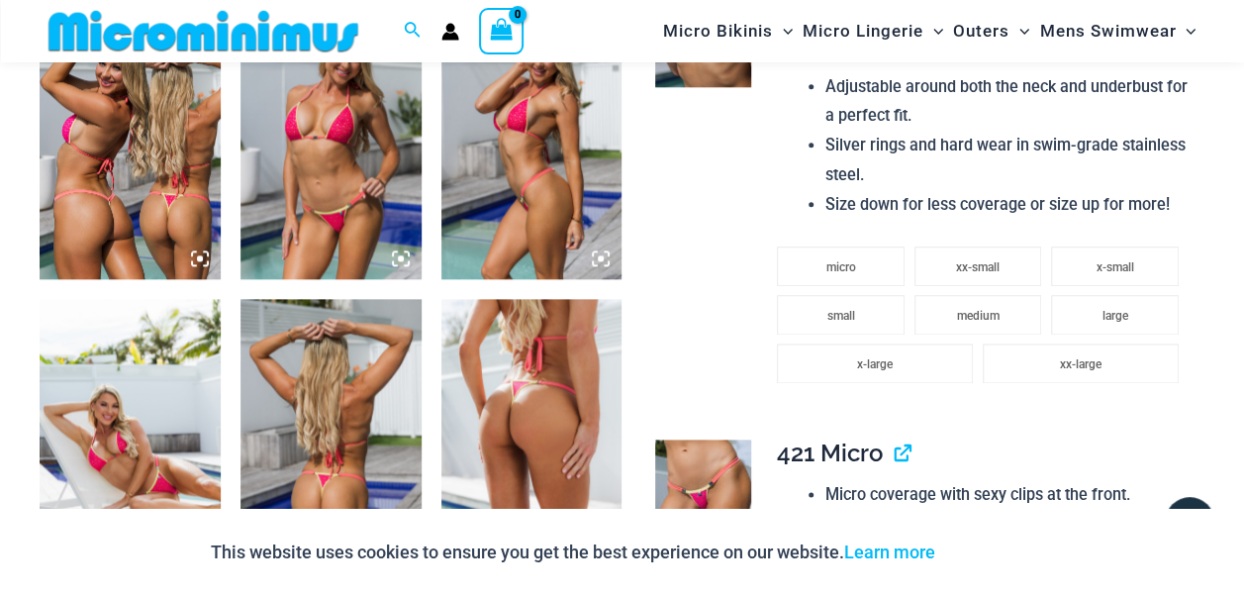
scroll to position [1071, 0]
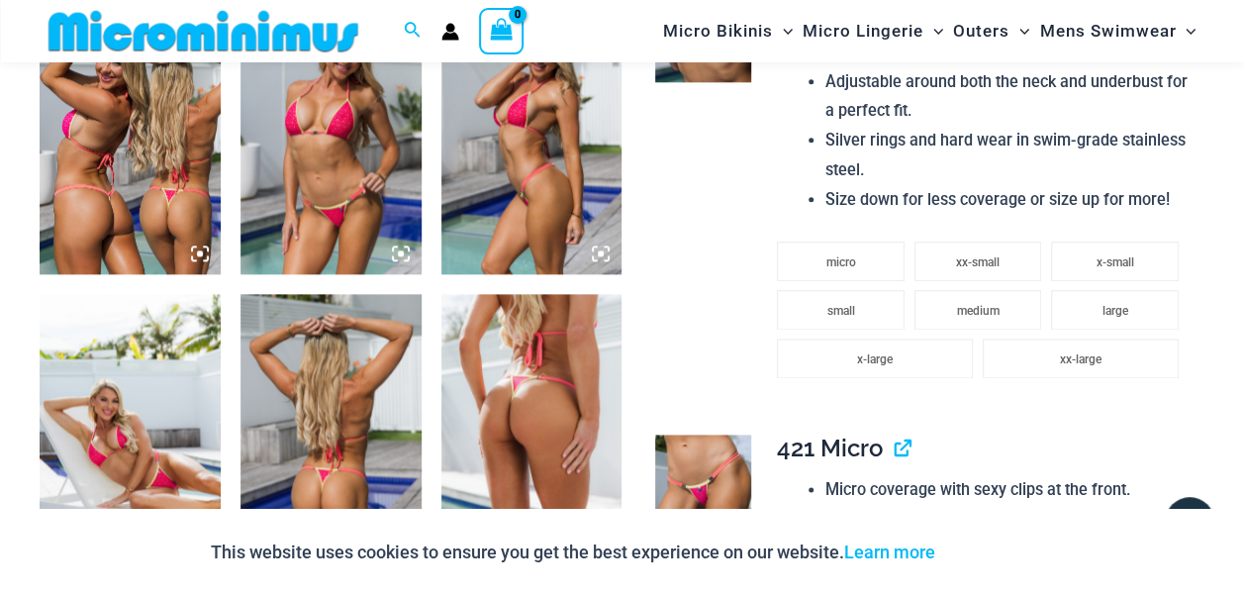
click at [354, 172] on img at bounding box center [331, 138] width 181 height 271
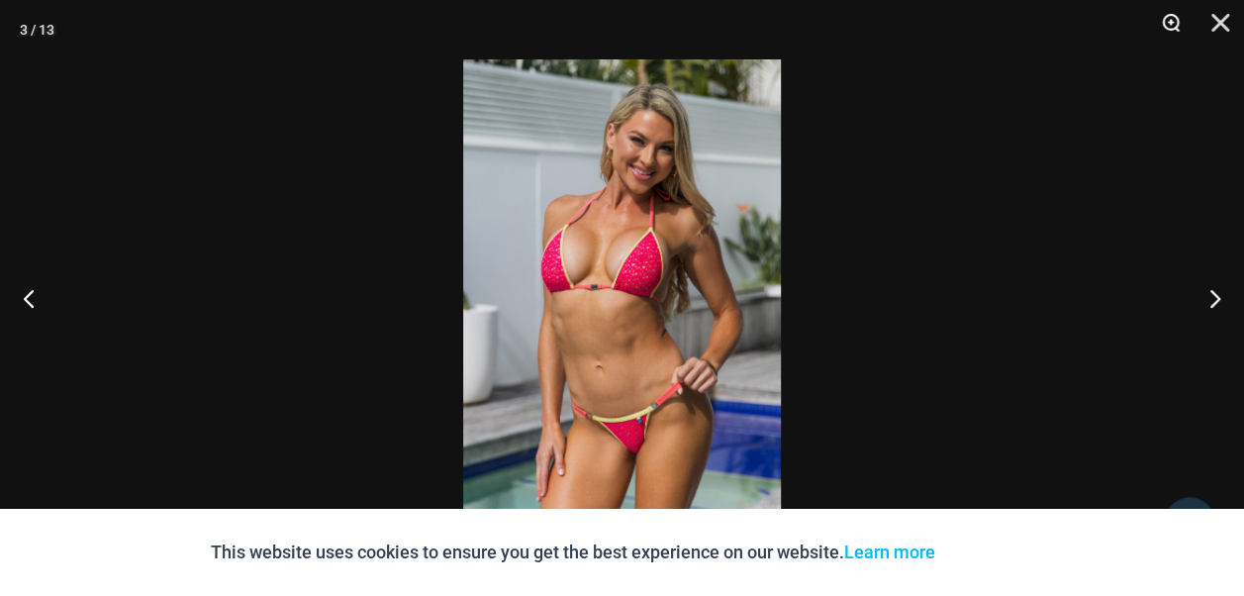
click at [1171, 18] on button "Zoom" at bounding box center [1165, 29] width 50 height 59
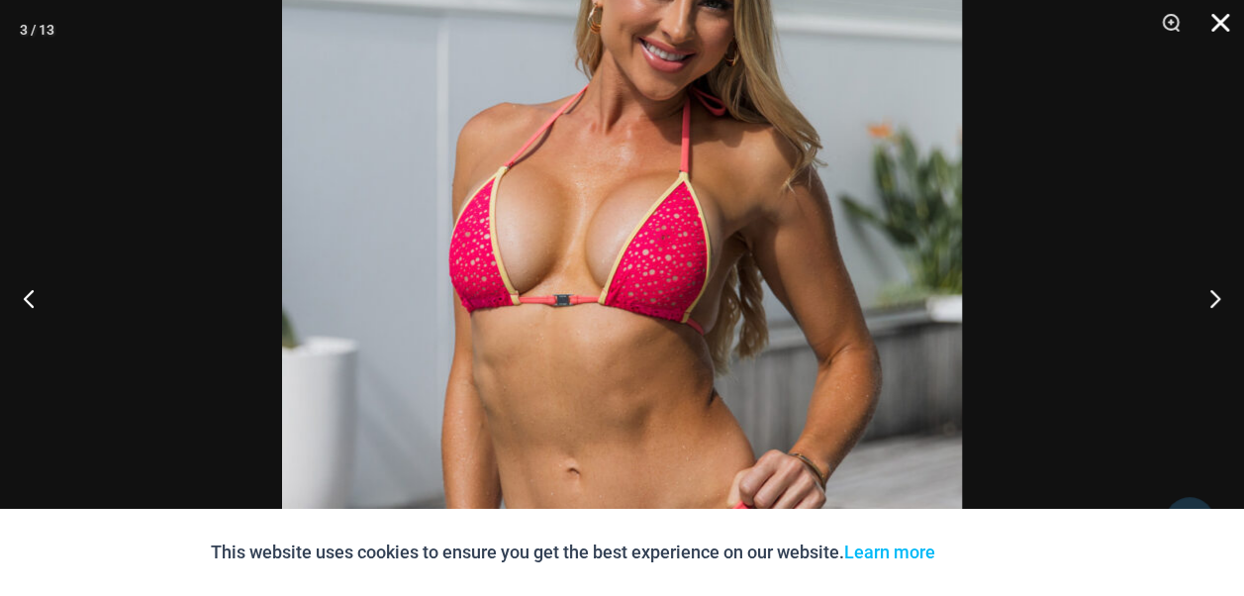
click at [1222, 21] on button "Close" at bounding box center [1214, 29] width 50 height 59
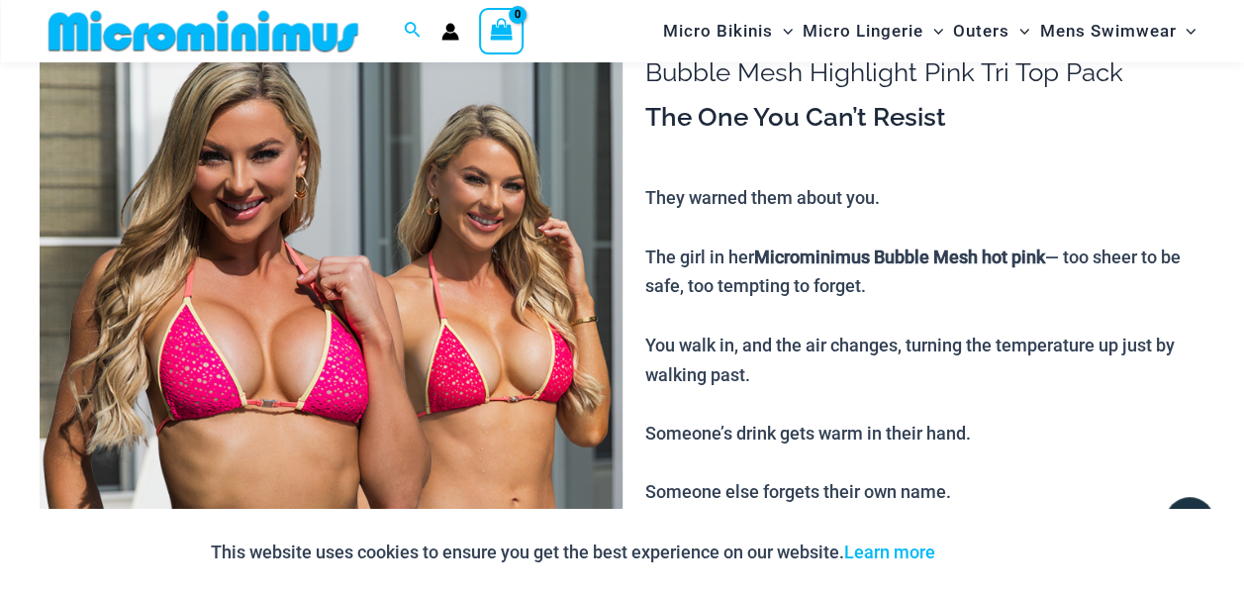
scroll to position [180, 0]
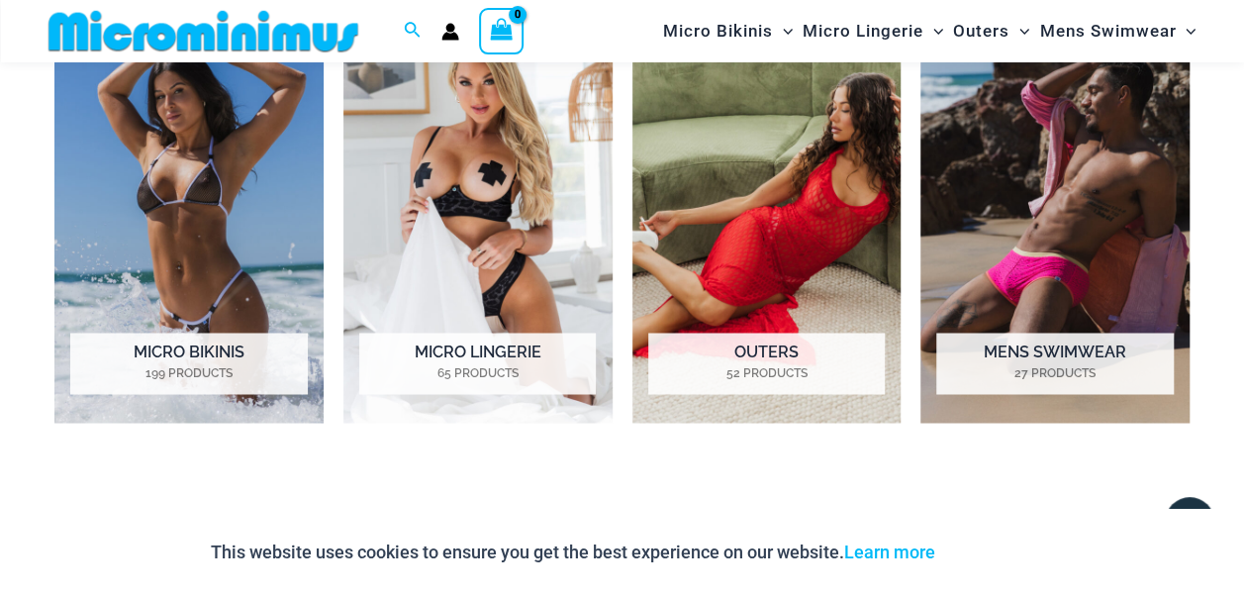
scroll to position [1568, 0]
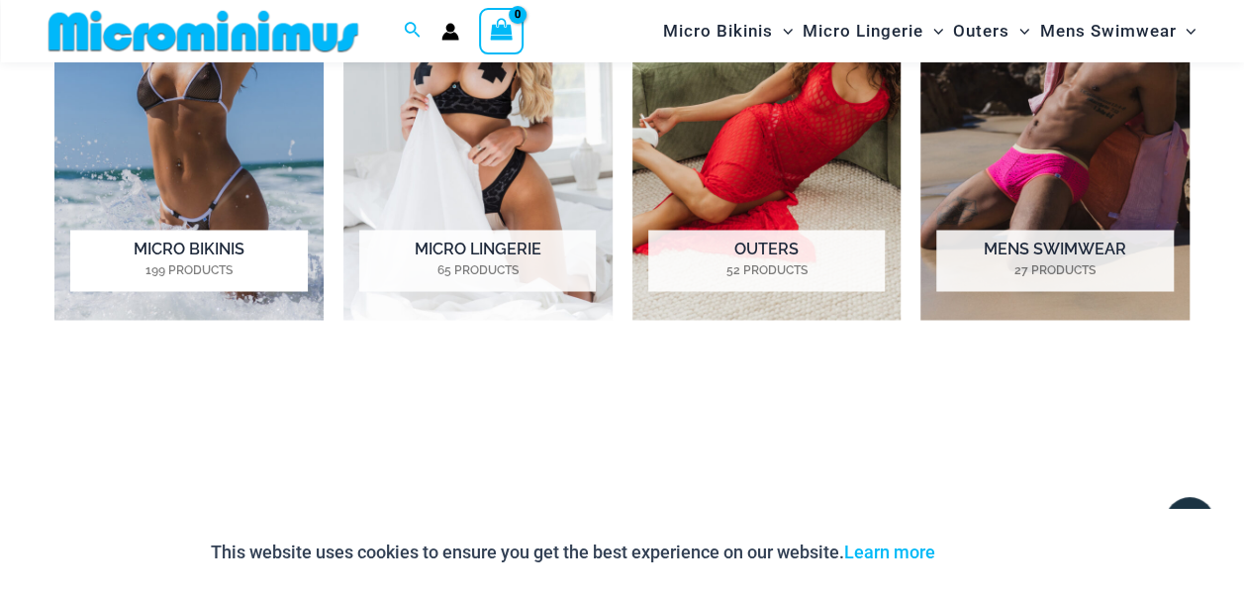
click at [175, 242] on h2 "Micro Bikinis 199 Products" at bounding box center [188, 260] width 237 height 61
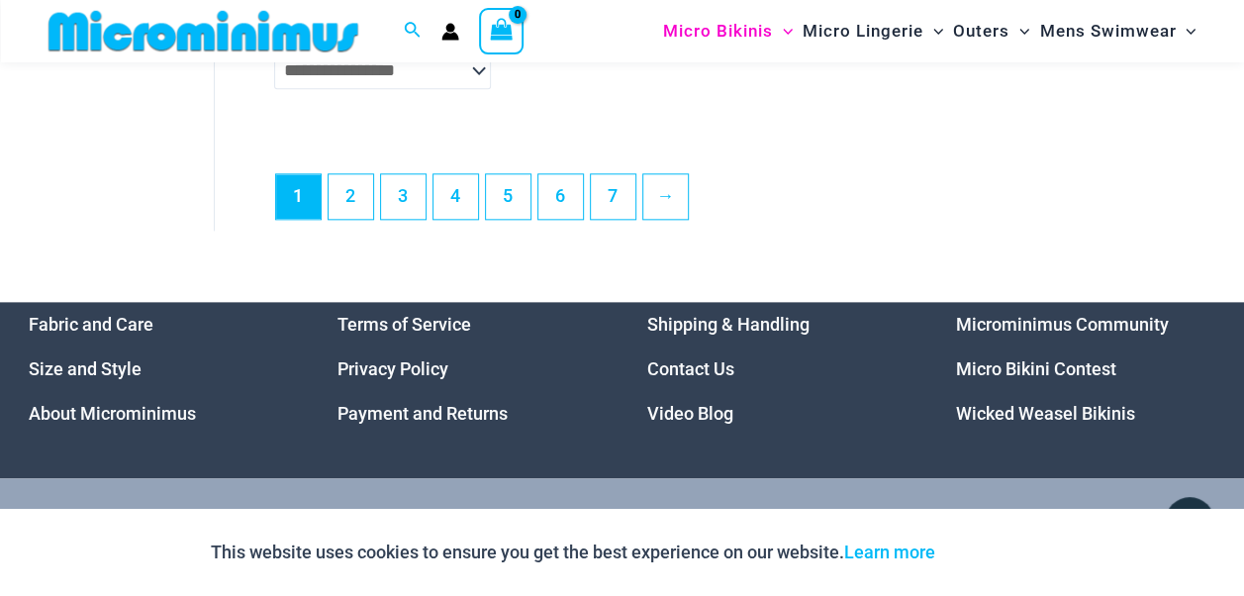
scroll to position [4841, 0]
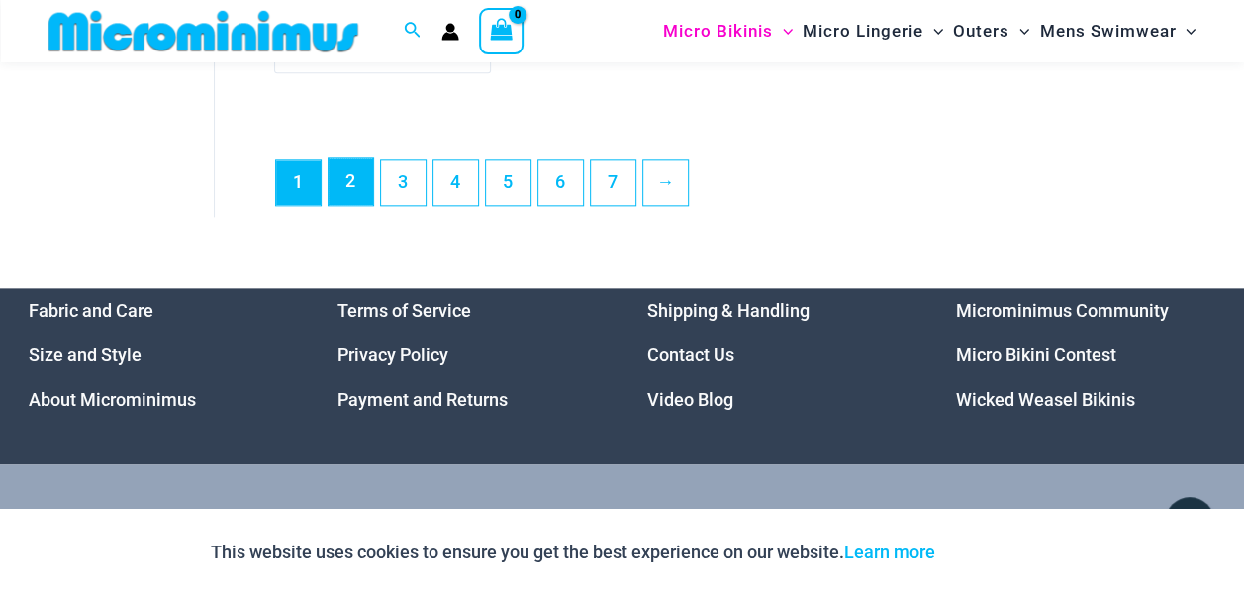
click at [345, 195] on link "2" at bounding box center [351, 181] width 45 height 47
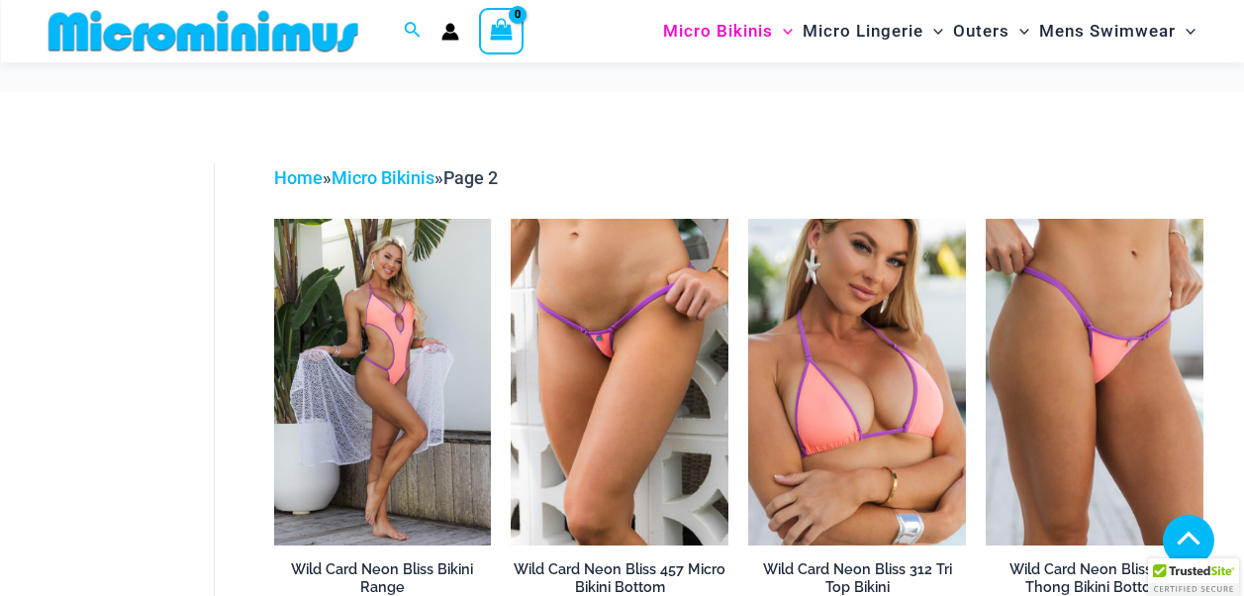
scroll to position [590, 0]
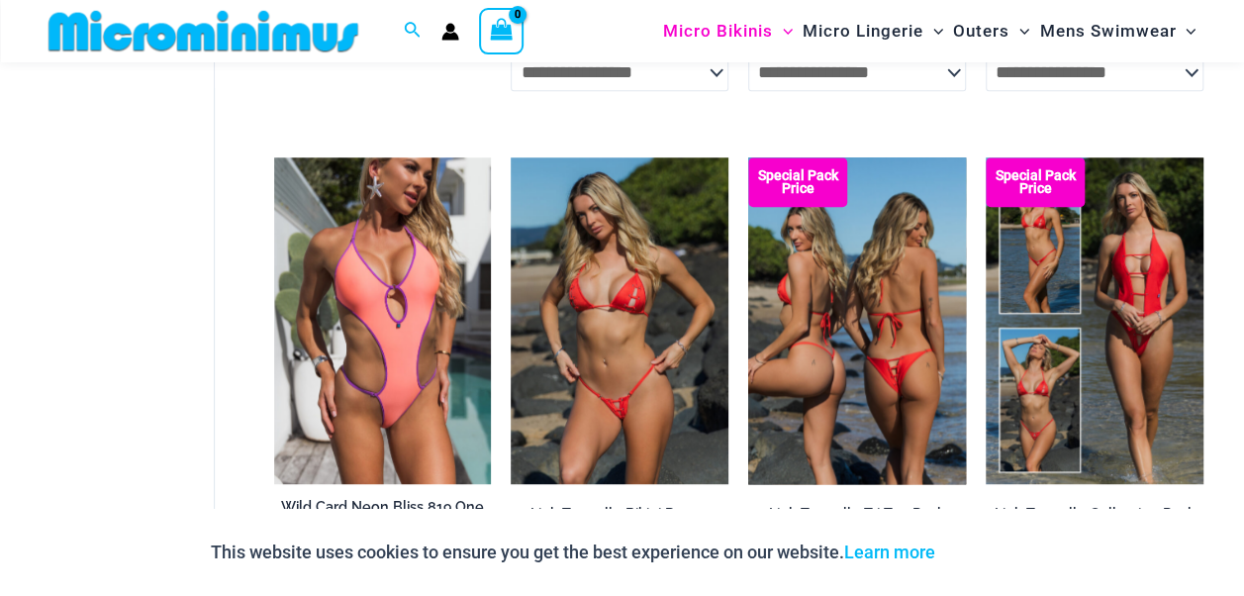
click at [890, 343] on img at bounding box center [857, 320] width 218 height 327
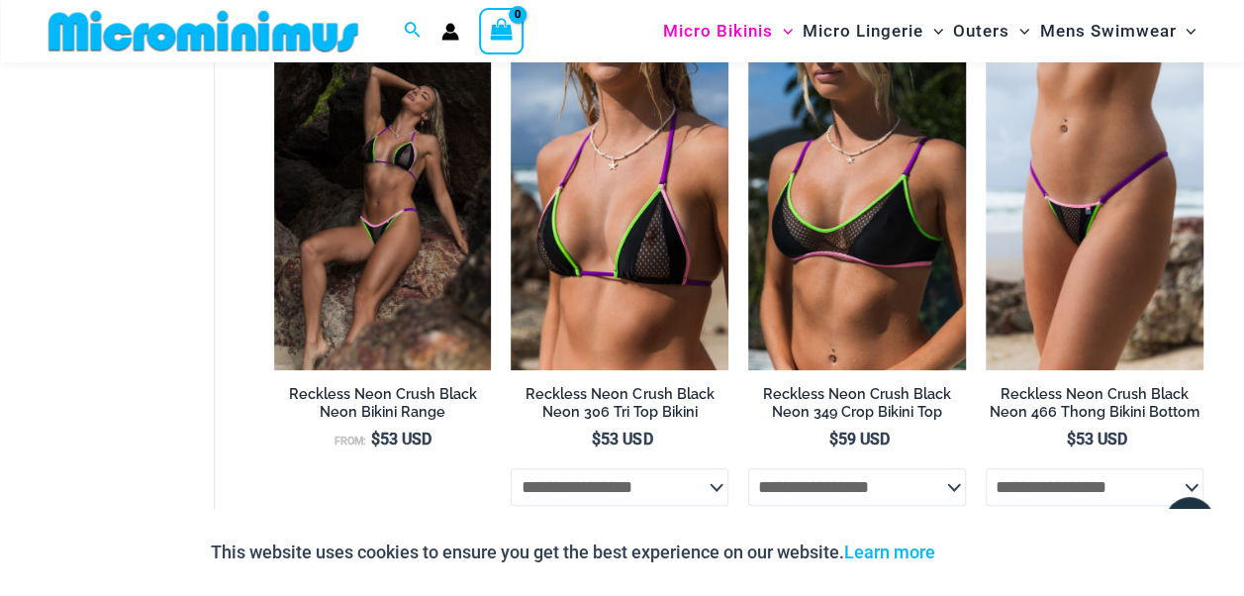
scroll to position [4154, 0]
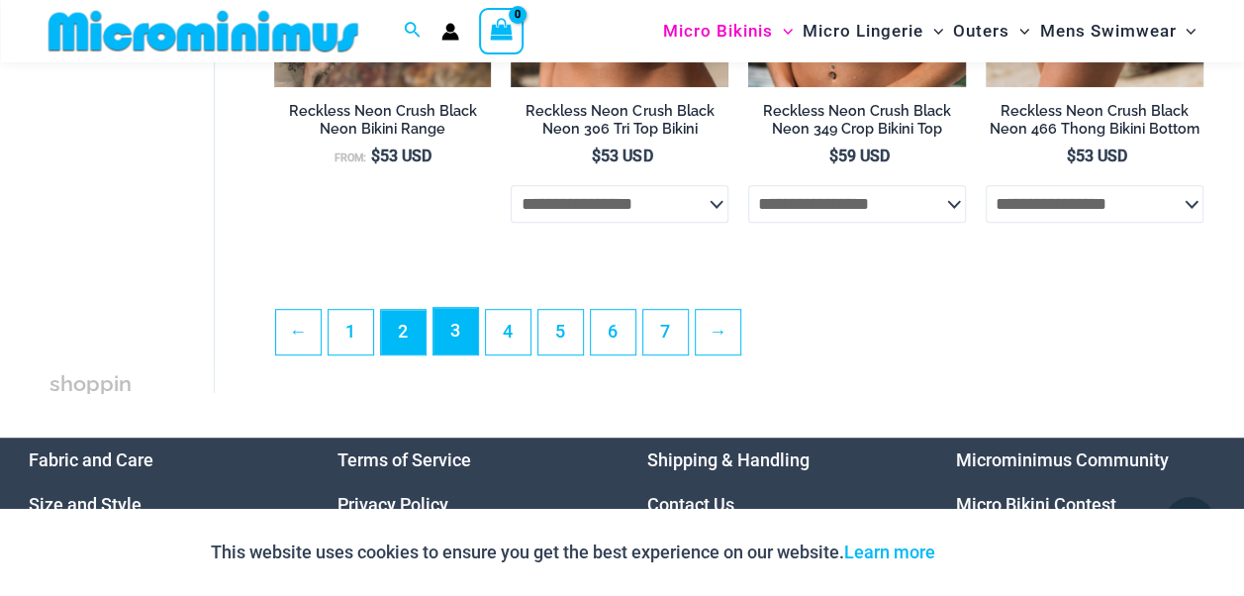
click at [451, 348] on link "3" at bounding box center [456, 331] width 45 height 47
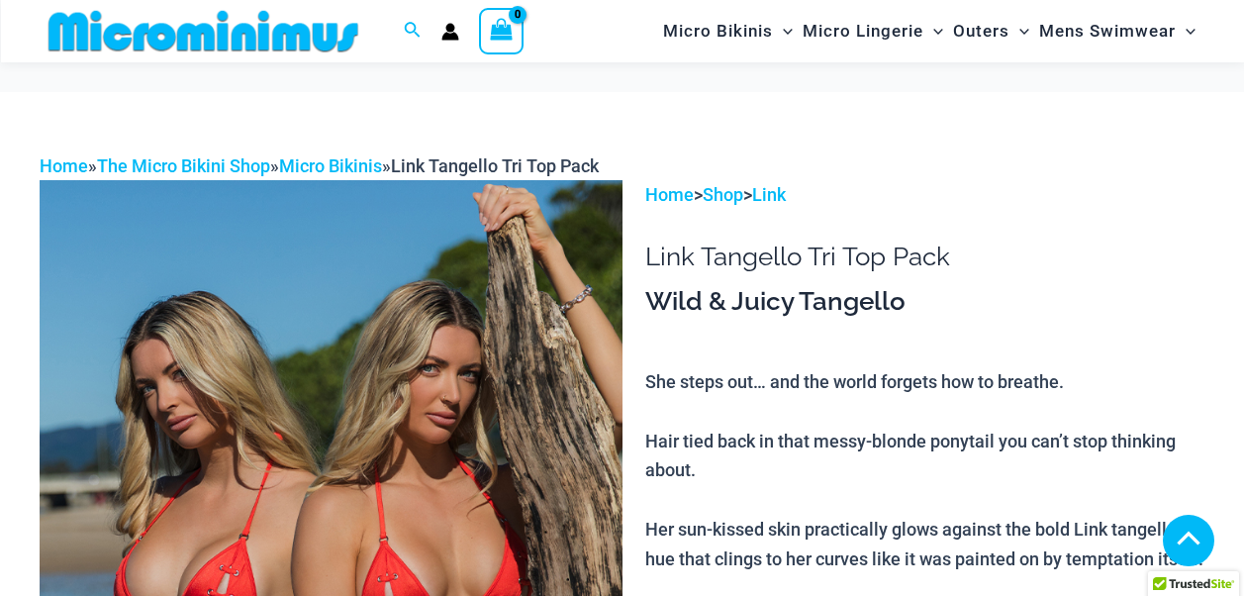
scroll to position [386, 0]
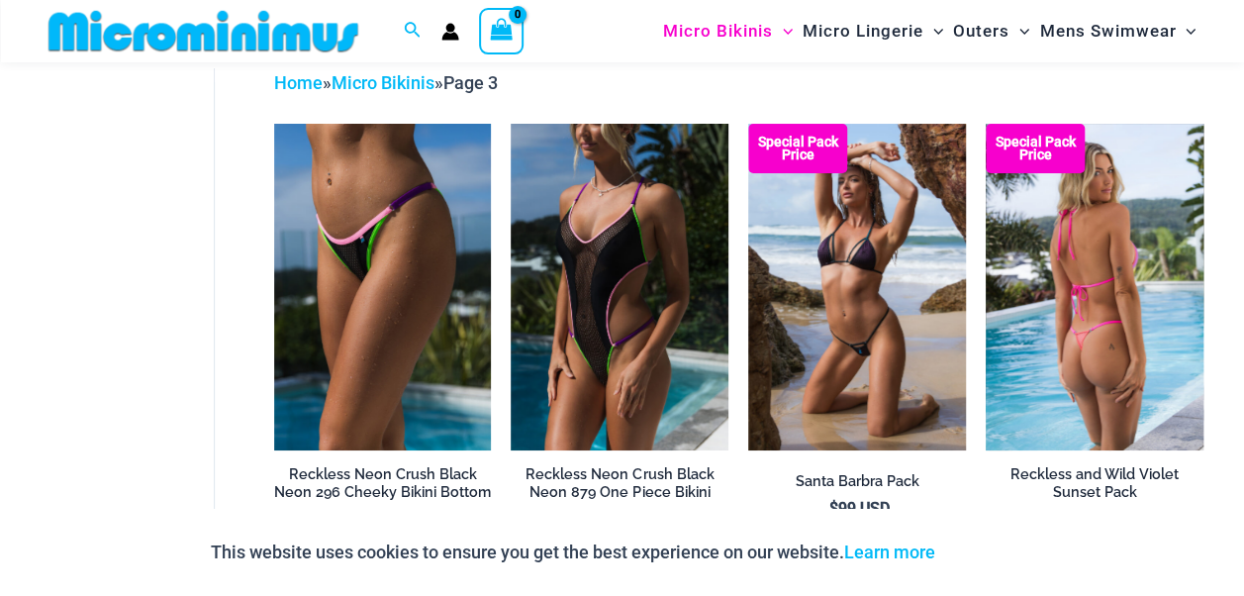
scroll to position [82, 0]
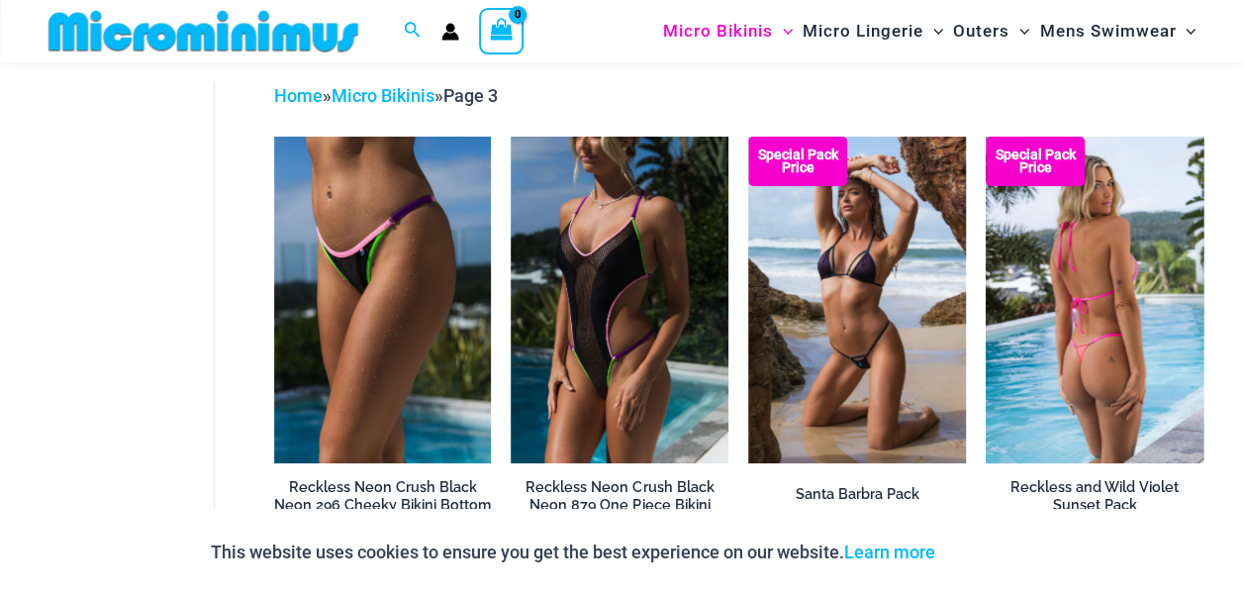
click at [1090, 346] on img at bounding box center [1095, 300] width 218 height 327
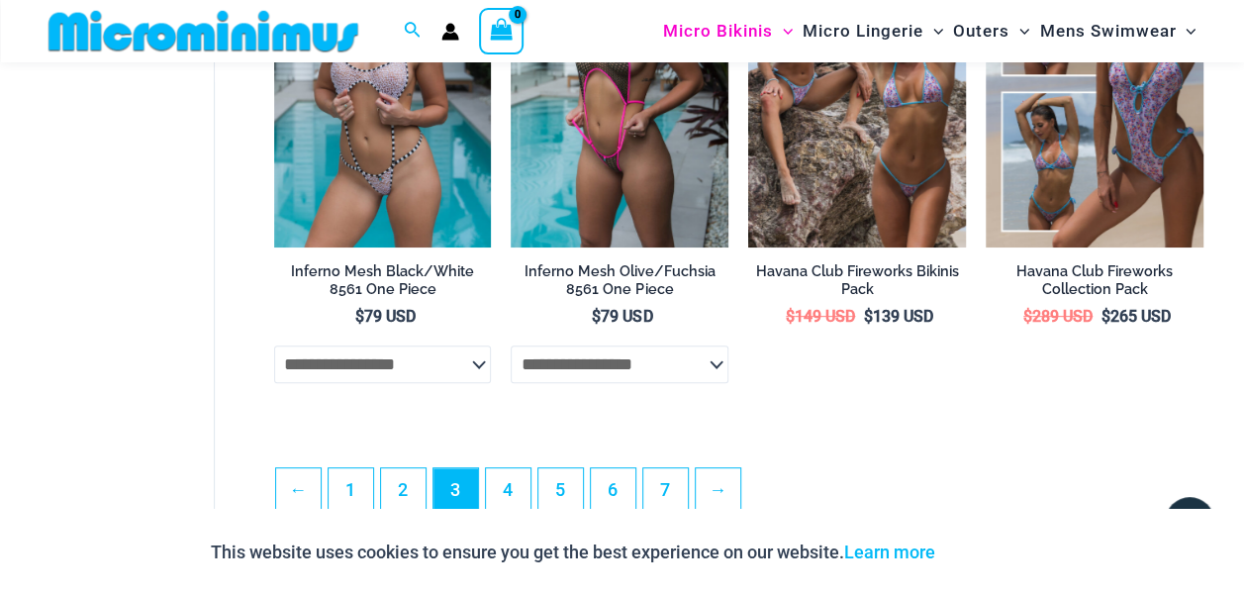
scroll to position [4042, 0]
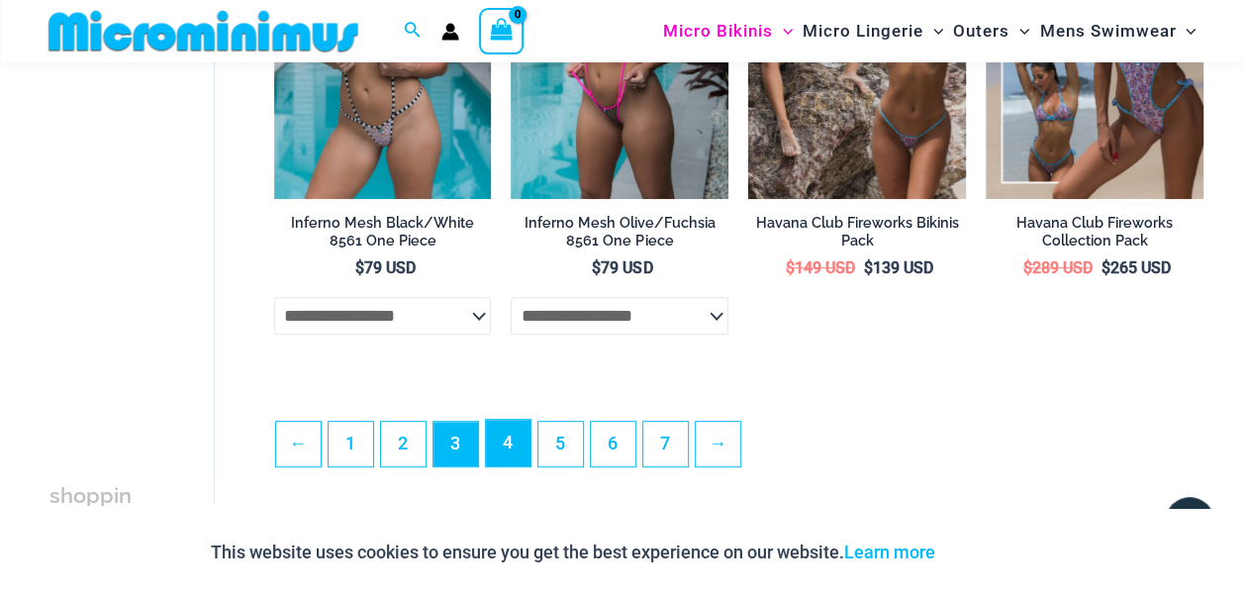
click at [509, 460] on link "4" at bounding box center [508, 443] width 45 height 47
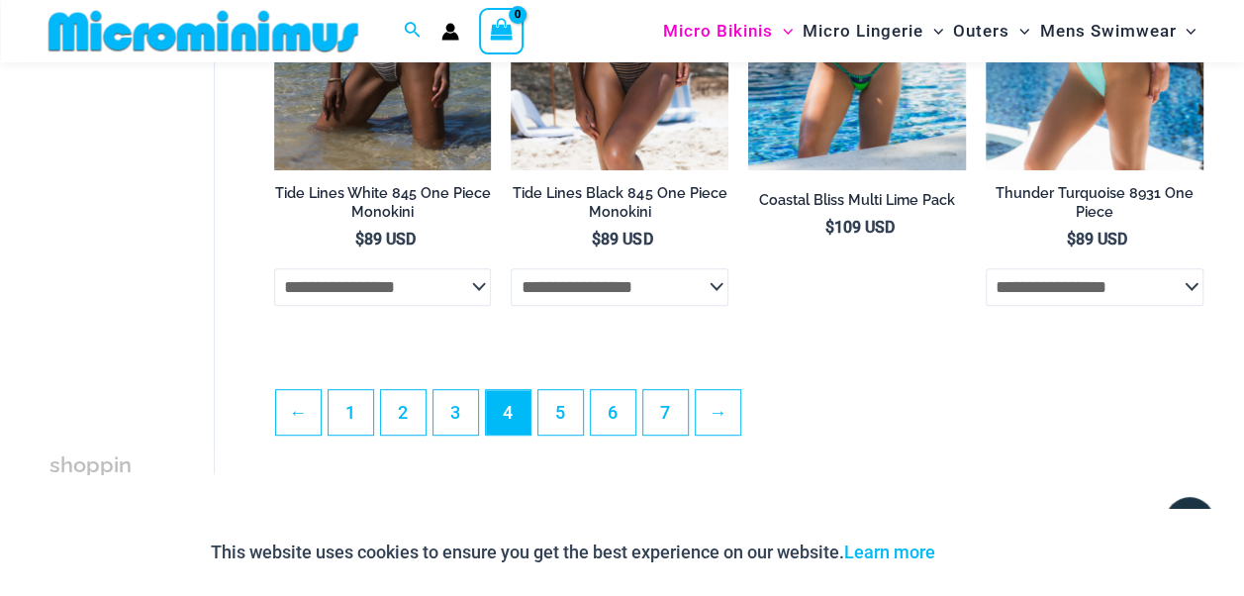
scroll to position [4245, 0]
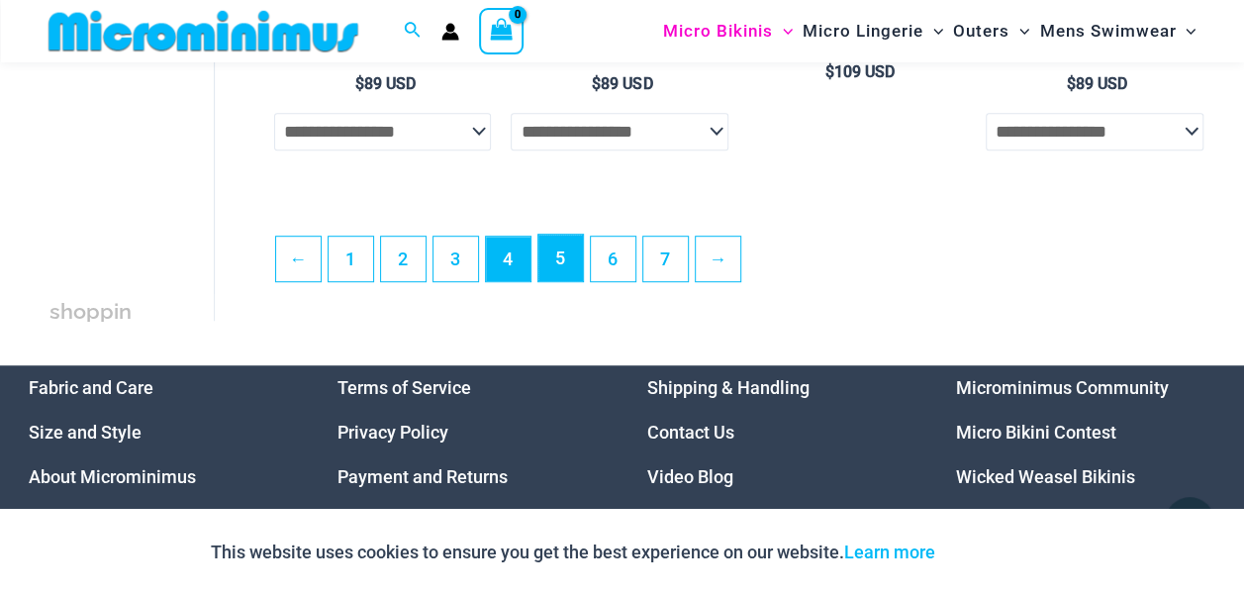
click at [555, 258] on link "5" at bounding box center [561, 258] width 45 height 47
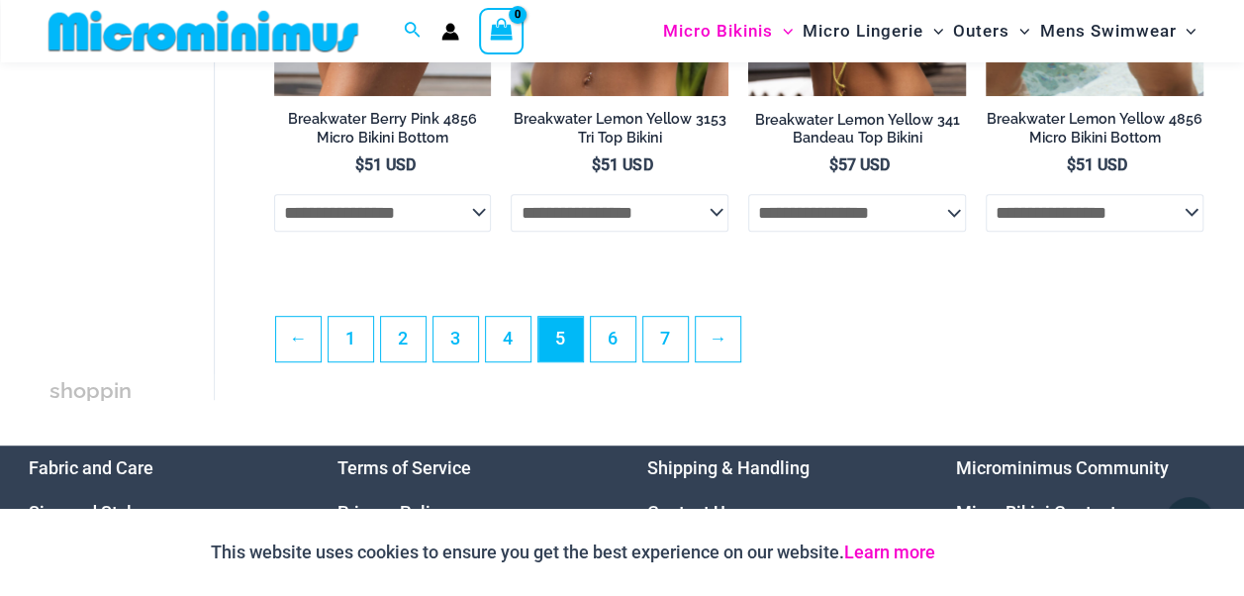
scroll to position [4240, 0]
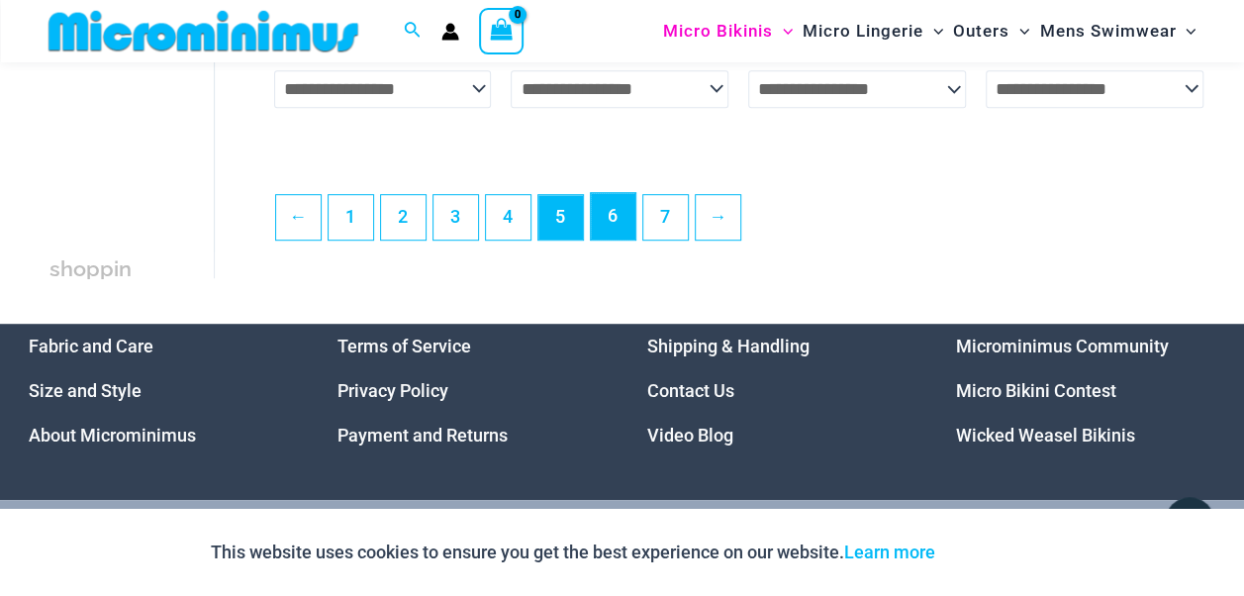
click at [612, 234] on link "6" at bounding box center [613, 216] width 45 height 47
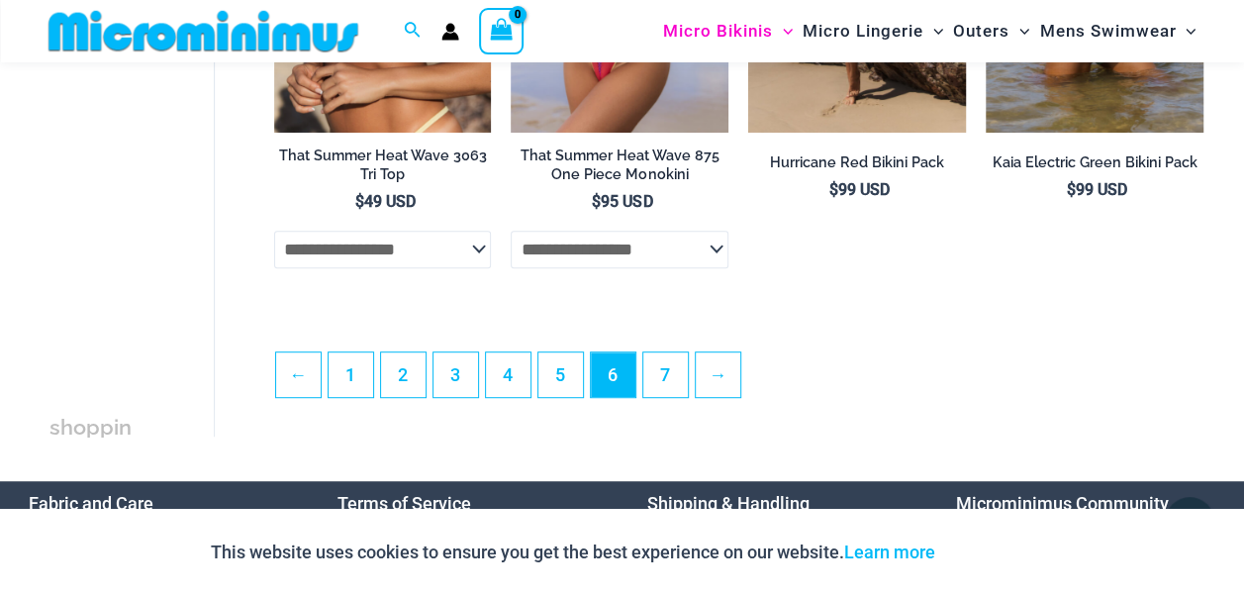
scroll to position [4158, 0]
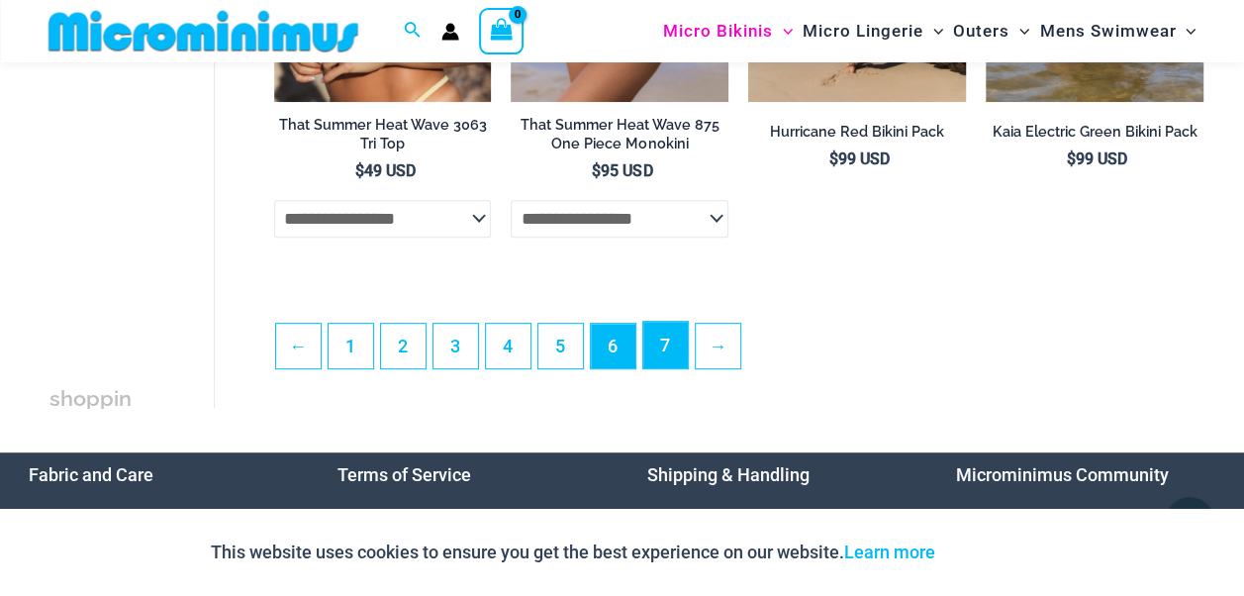
click at [660, 343] on link "7" at bounding box center [666, 345] width 45 height 47
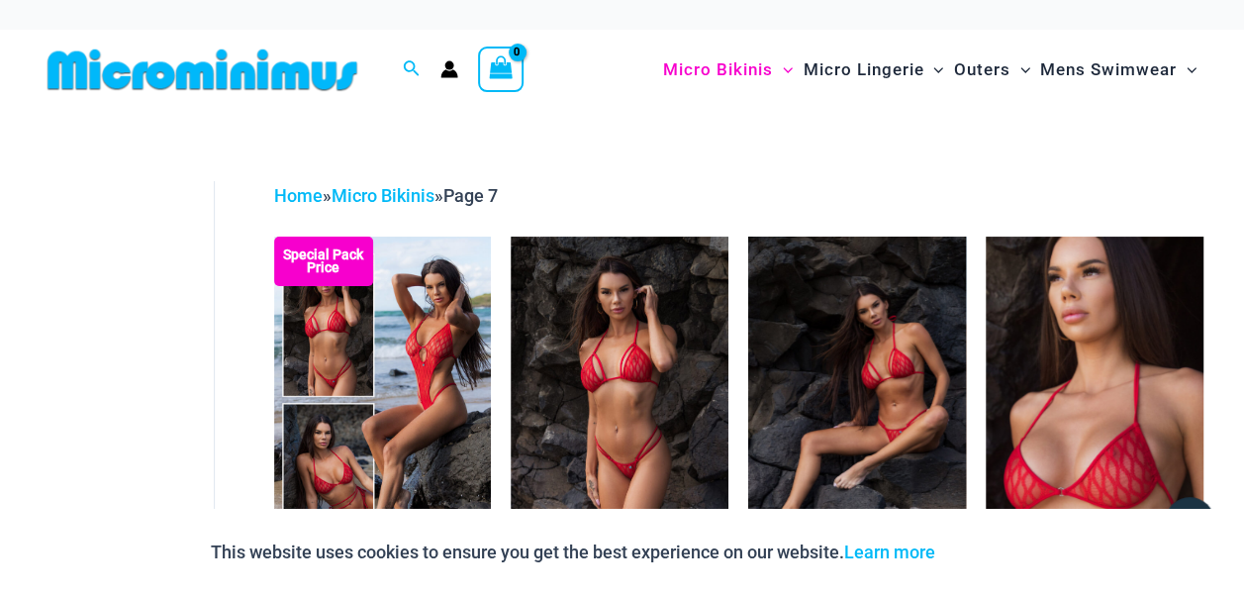
click at [885, 434] on img at bounding box center [857, 400] width 218 height 326
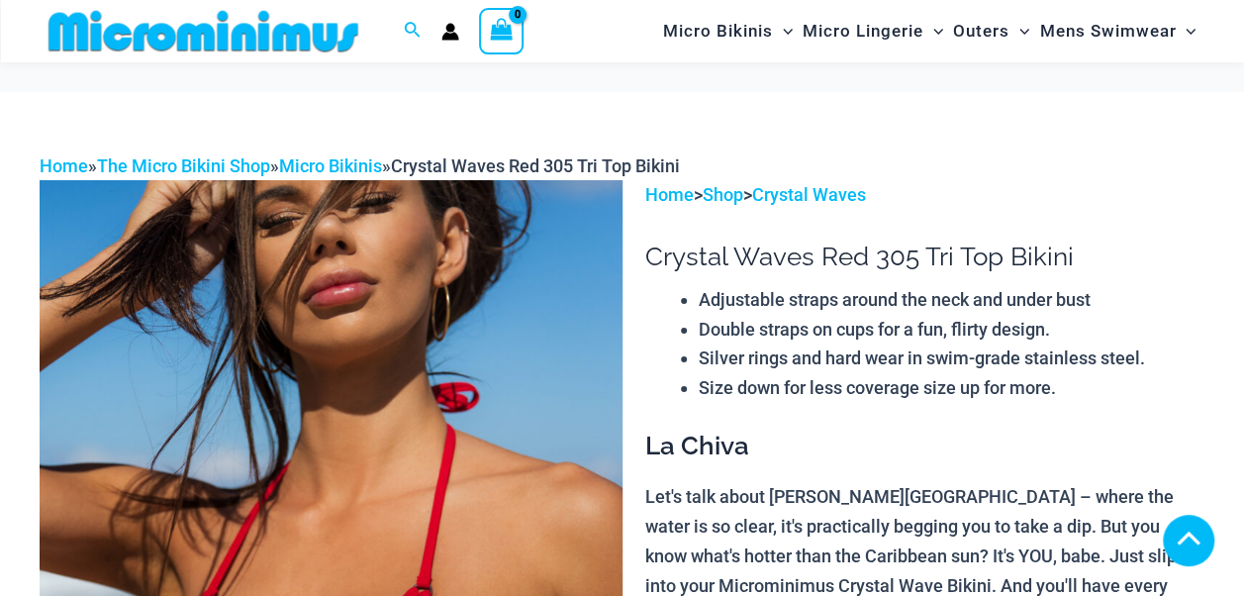
scroll to position [392, 0]
